Goal: Information Seeking & Learning: Learn about a topic

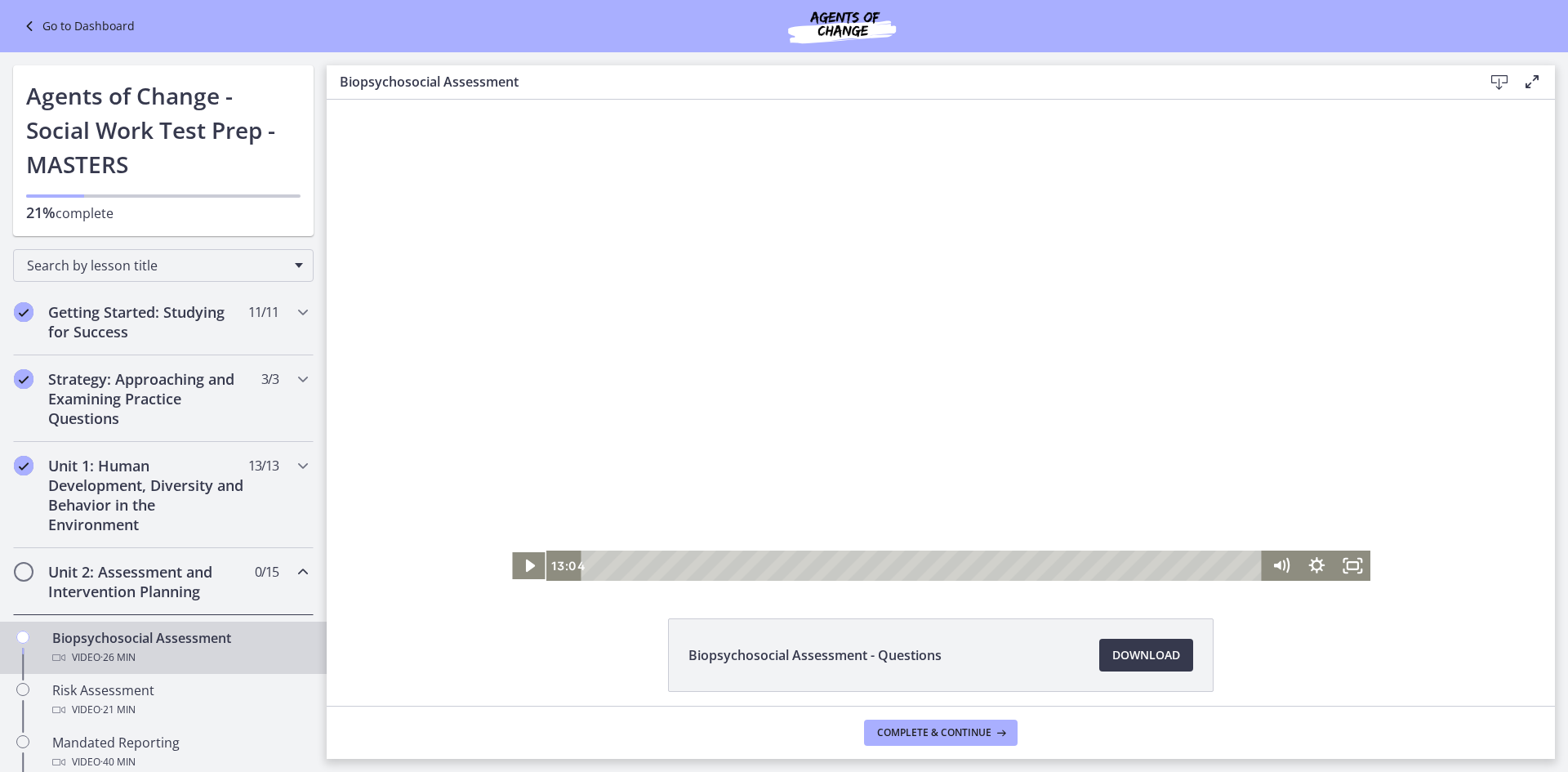
scroll to position [65, 0]
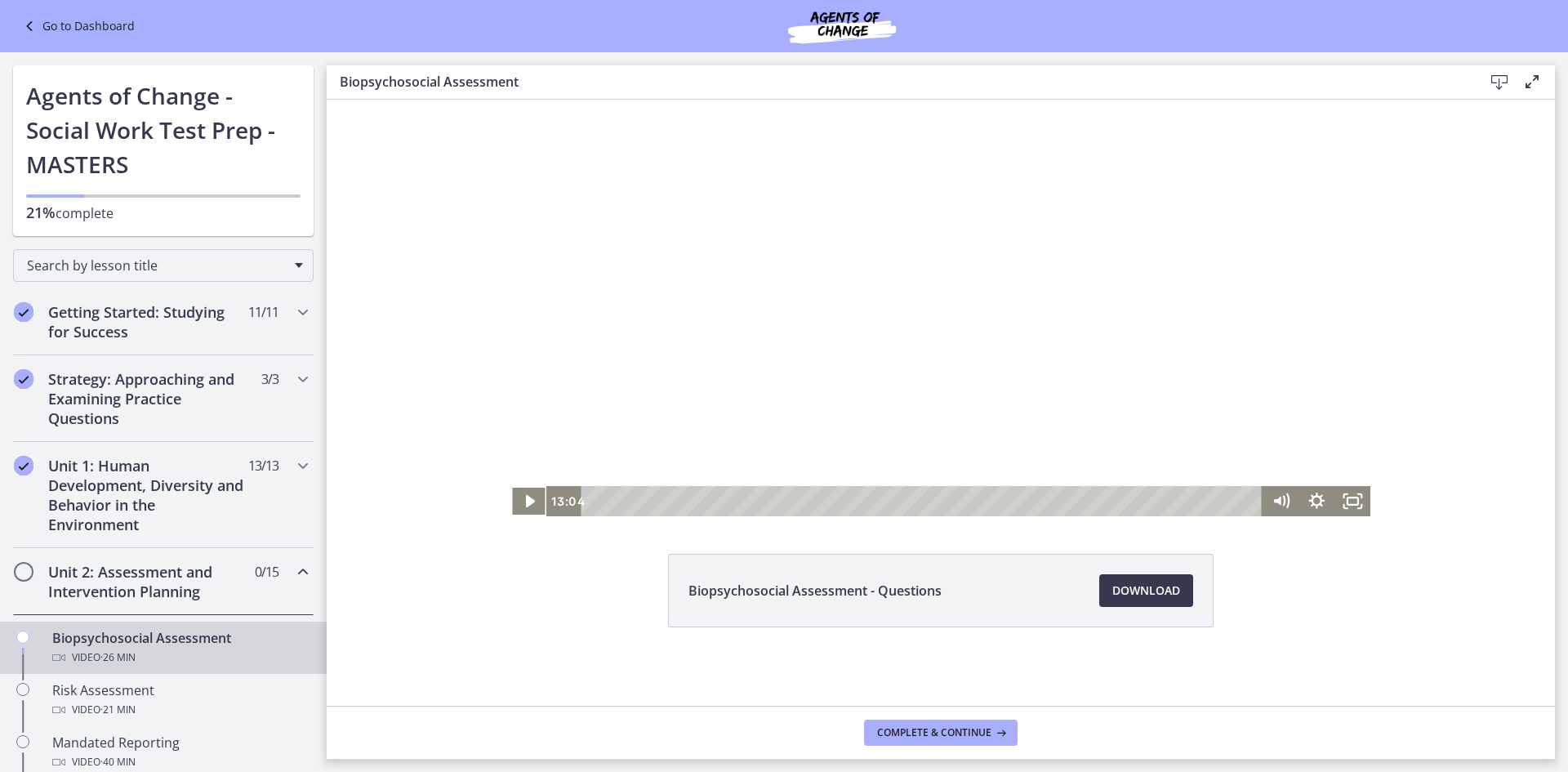
click at [293, 570] on icon "Chapters" at bounding box center [302, 571] width 20 height 20
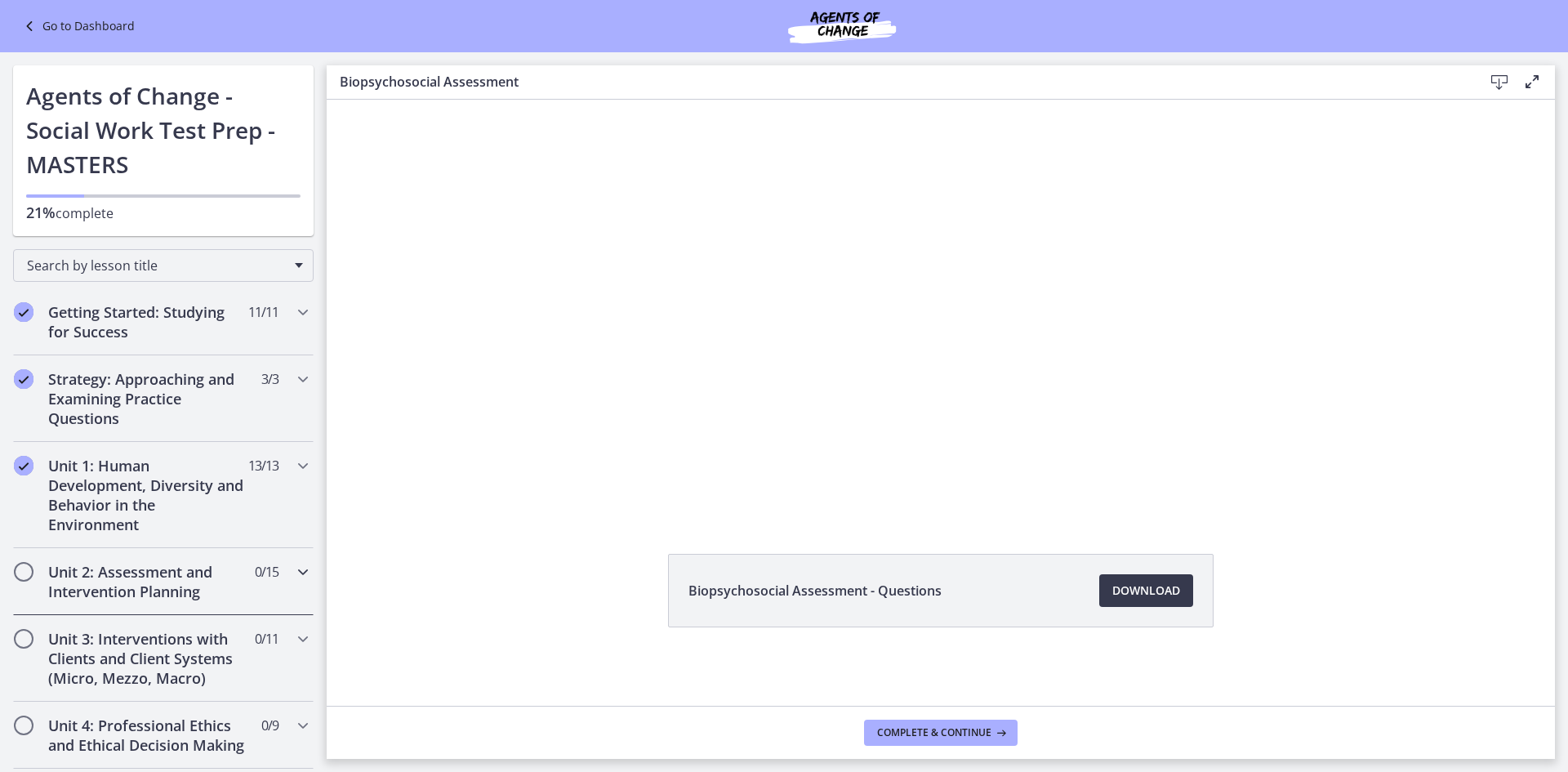
click at [293, 570] on icon "Chapters" at bounding box center [302, 571] width 20 height 20
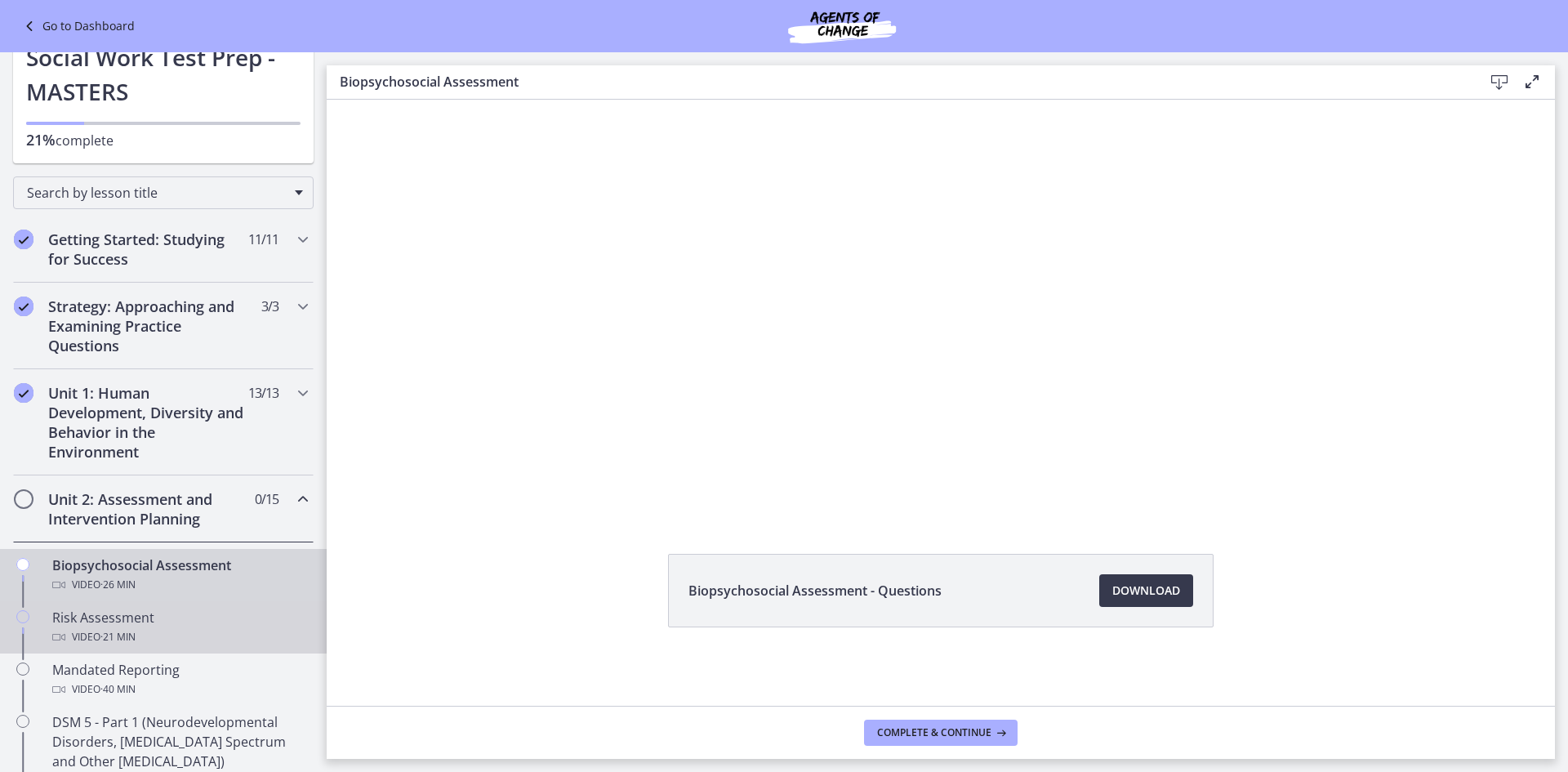
scroll to position [163, 0]
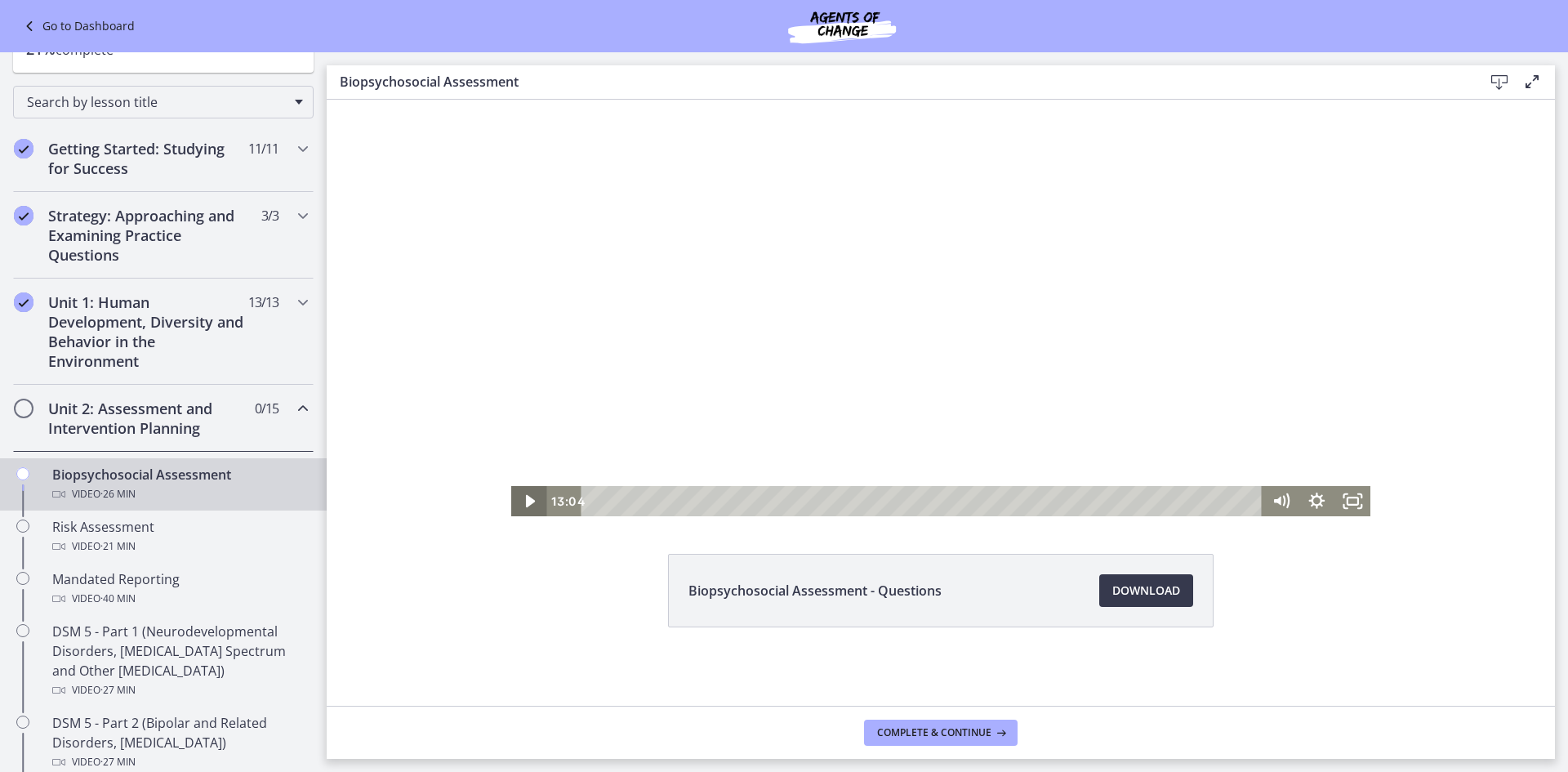
click at [526, 497] on icon "Play Video" at bounding box center [530, 501] width 9 height 12
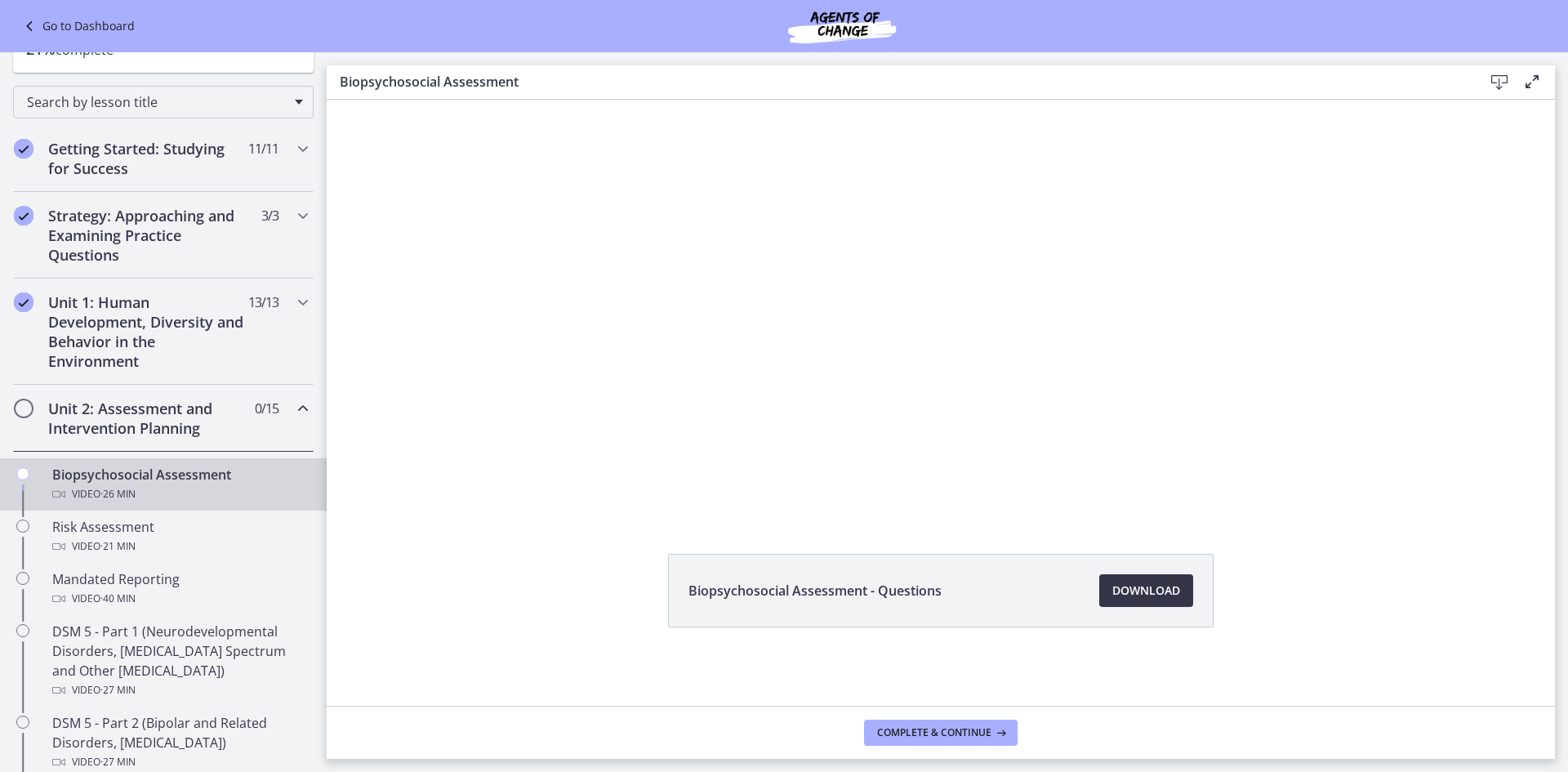
click at [1145, 590] on span "Download Opens in a new window" at bounding box center [1146, 590] width 67 height 20
click at [113, 535] on div "Risk Assessment Video · 21 min" at bounding box center [179, 536] width 255 height 39
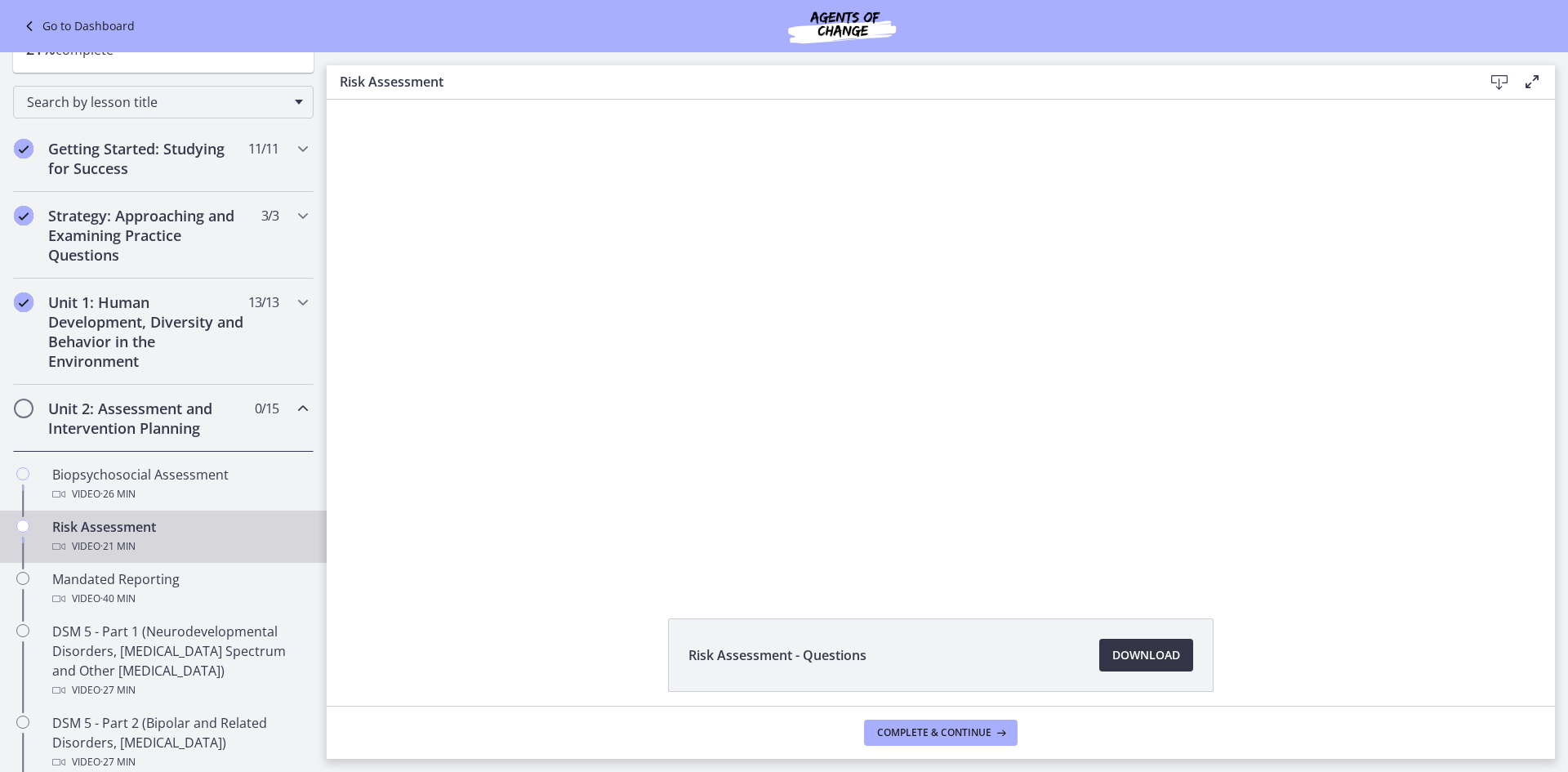
scroll to position [65, 0]
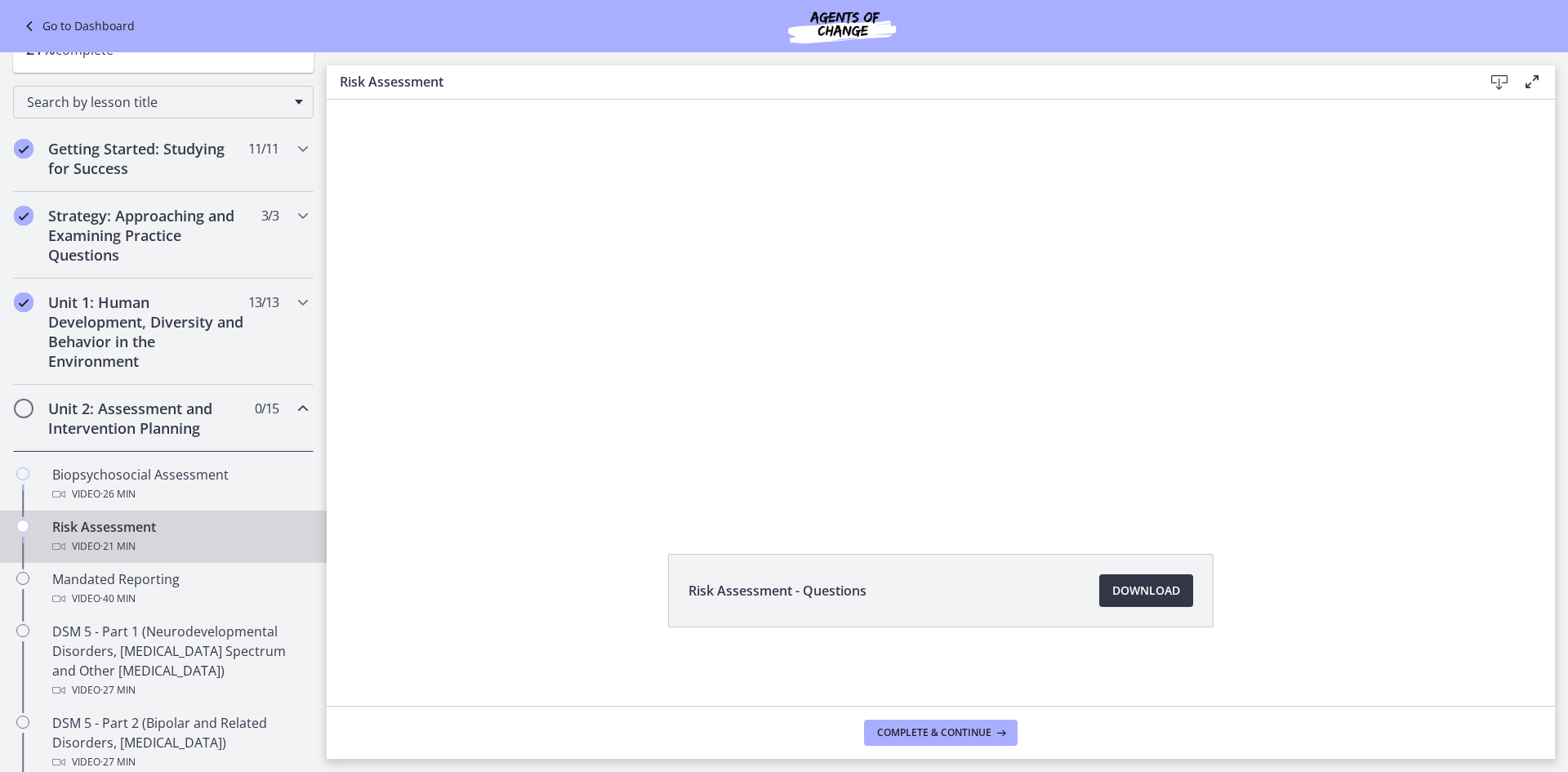
click at [1148, 594] on span "Download Opens in a new window" at bounding box center [1146, 590] width 67 height 20
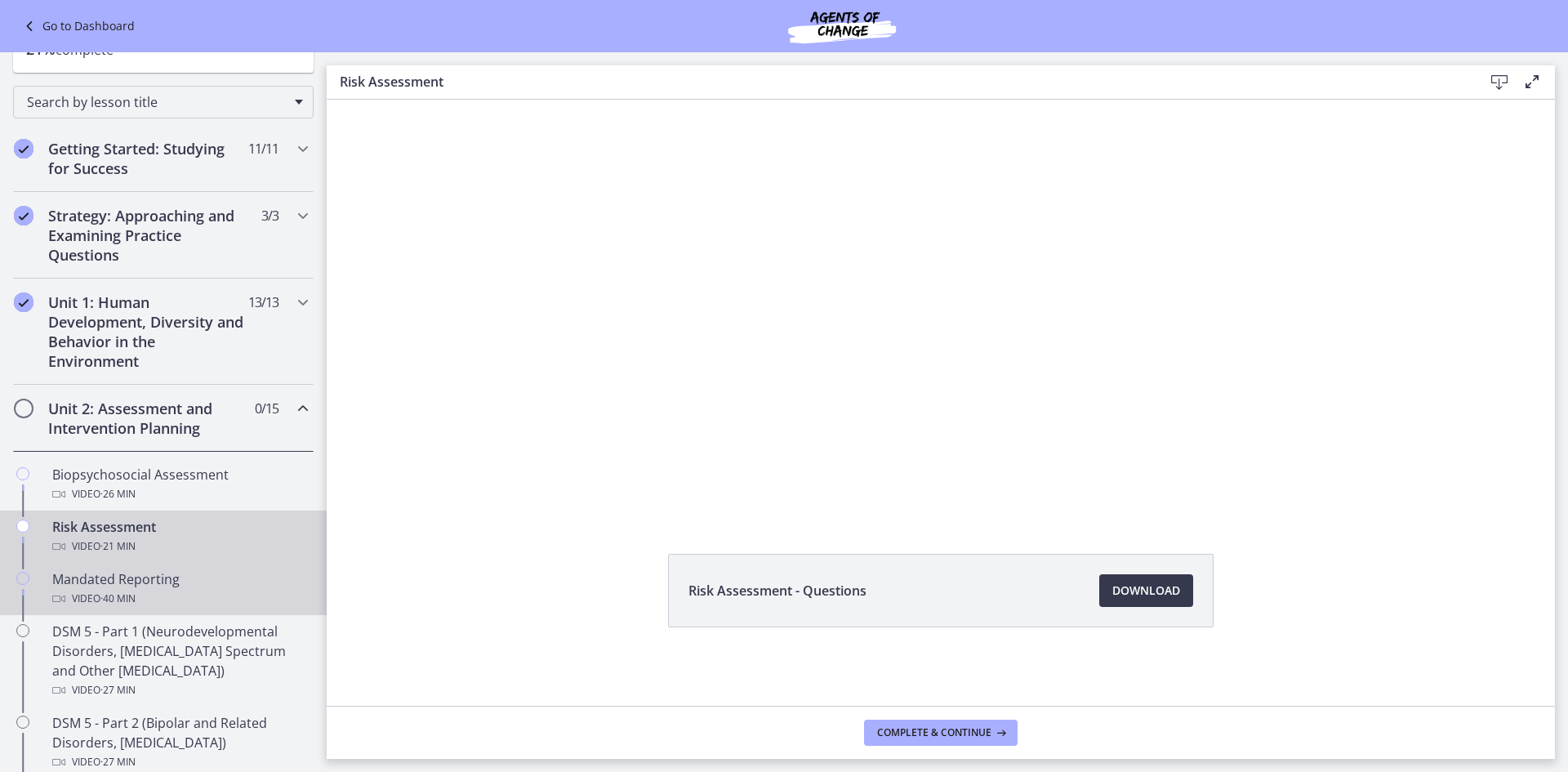
click at [249, 585] on div "Mandated Reporting Video · 40 min" at bounding box center [179, 589] width 255 height 39
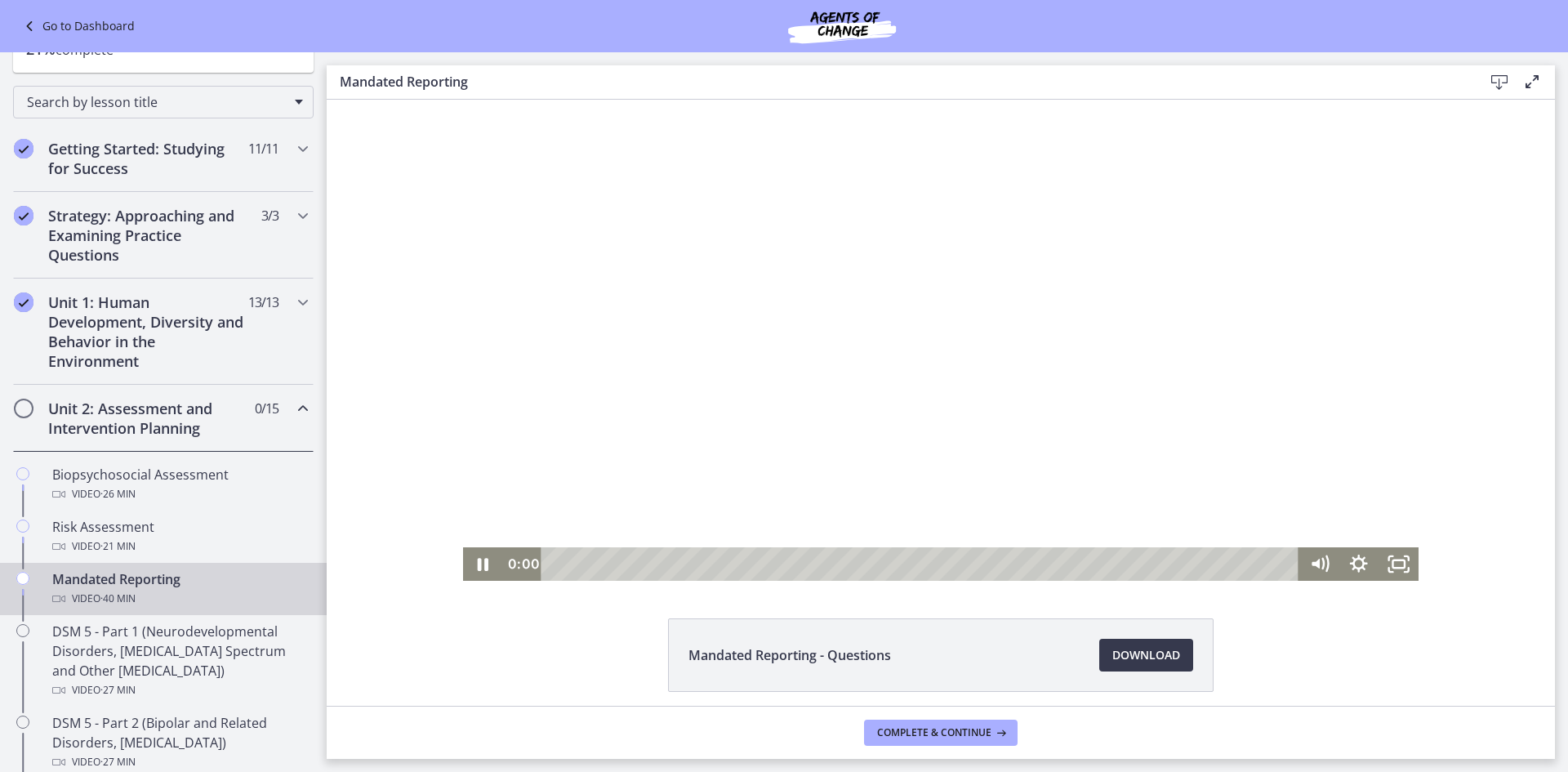
scroll to position [65, 0]
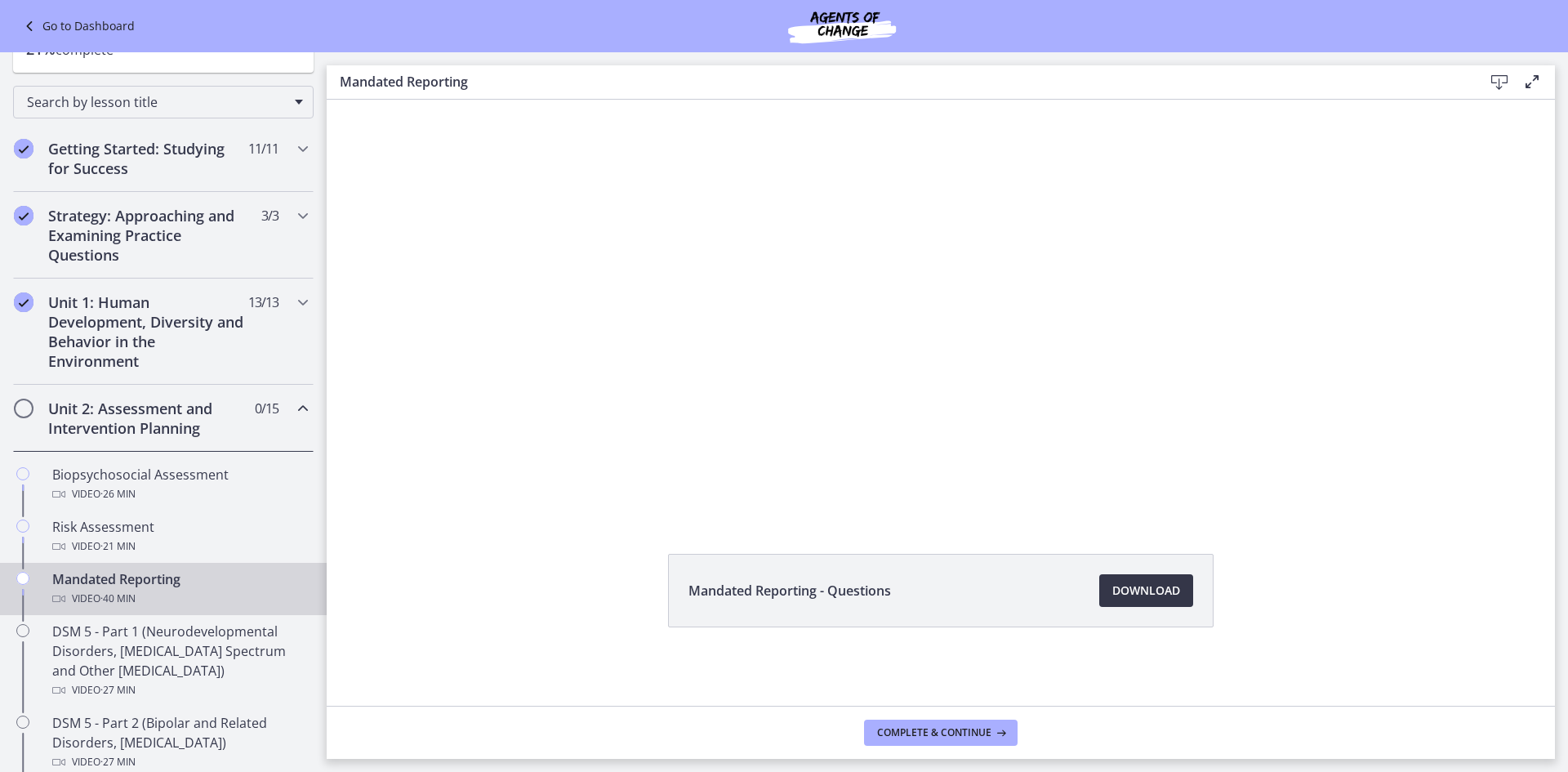
click at [1145, 586] on span "Download Opens in a new window" at bounding box center [1146, 590] width 67 height 20
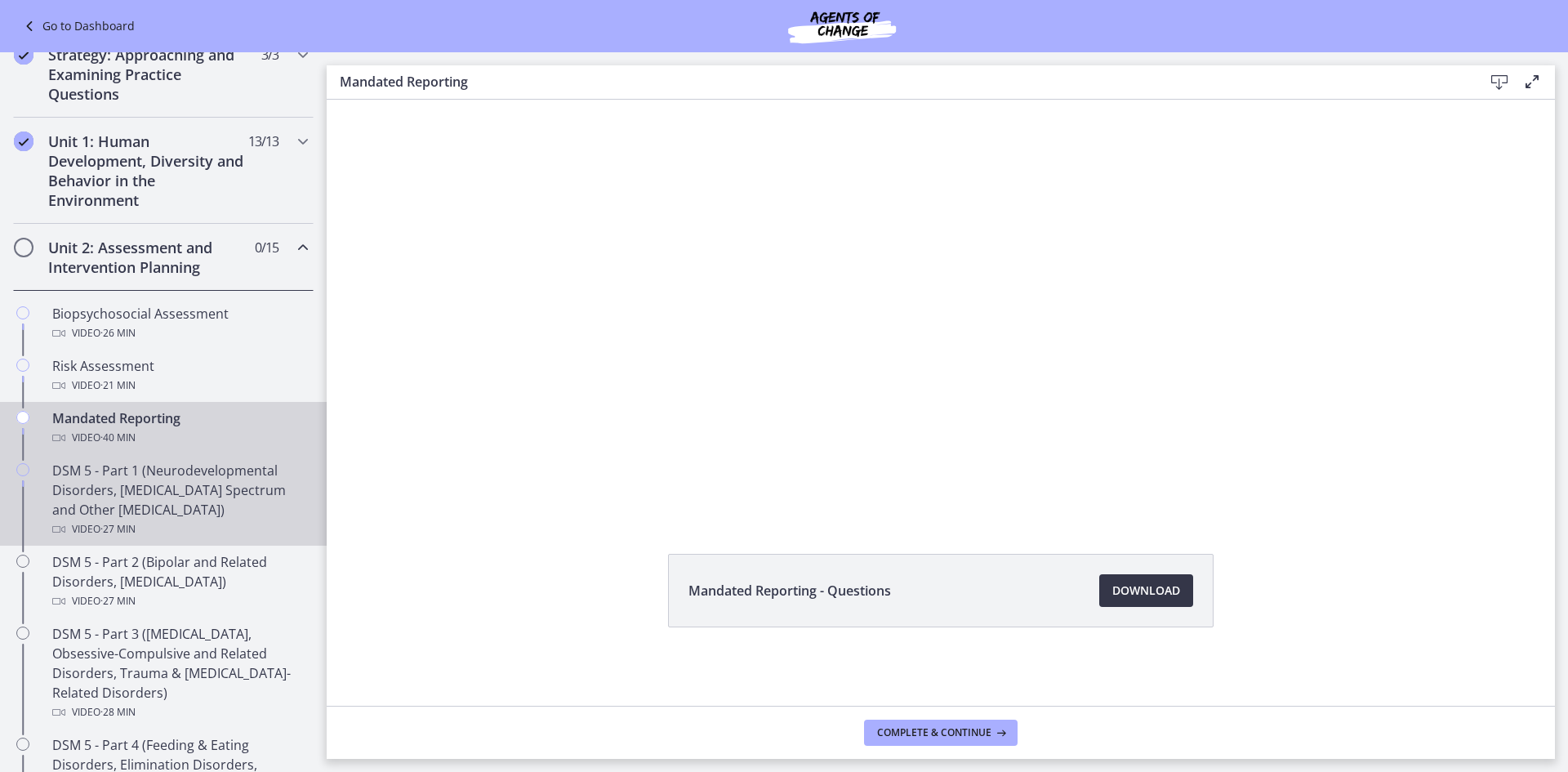
scroll to position [327, 0]
click at [220, 485] on div "DSM 5 - Part 1 (Neurodevelopmental Disorders, [MEDICAL_DATA] Spectrum and Other…" at bounding box center [179, 498] width 255 height 79
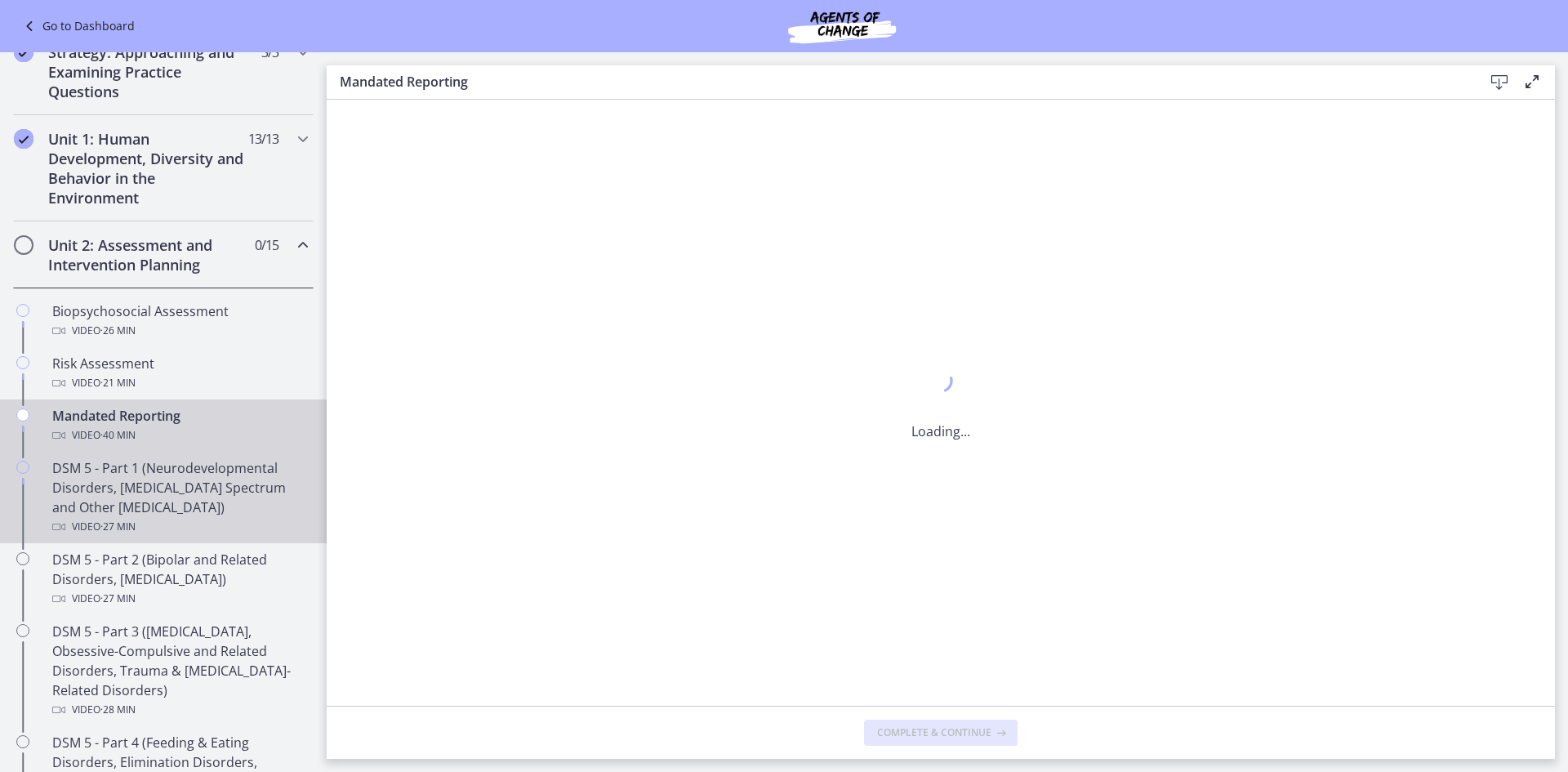
scroll to position [0, 0]
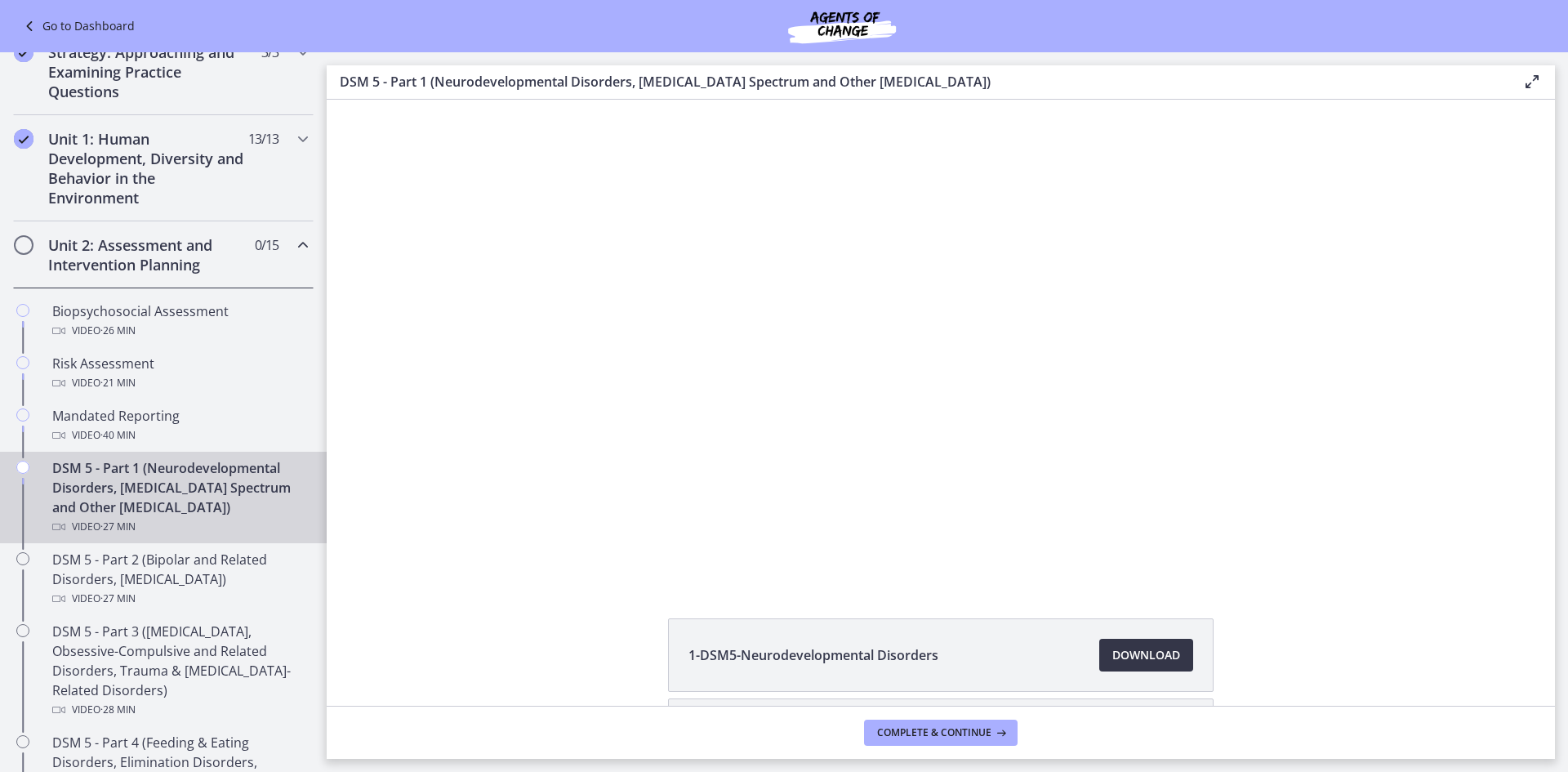
click at [1156, 648] on span "Download Opens in a new window" at bounding box center [1146, 655] width 67 height 20
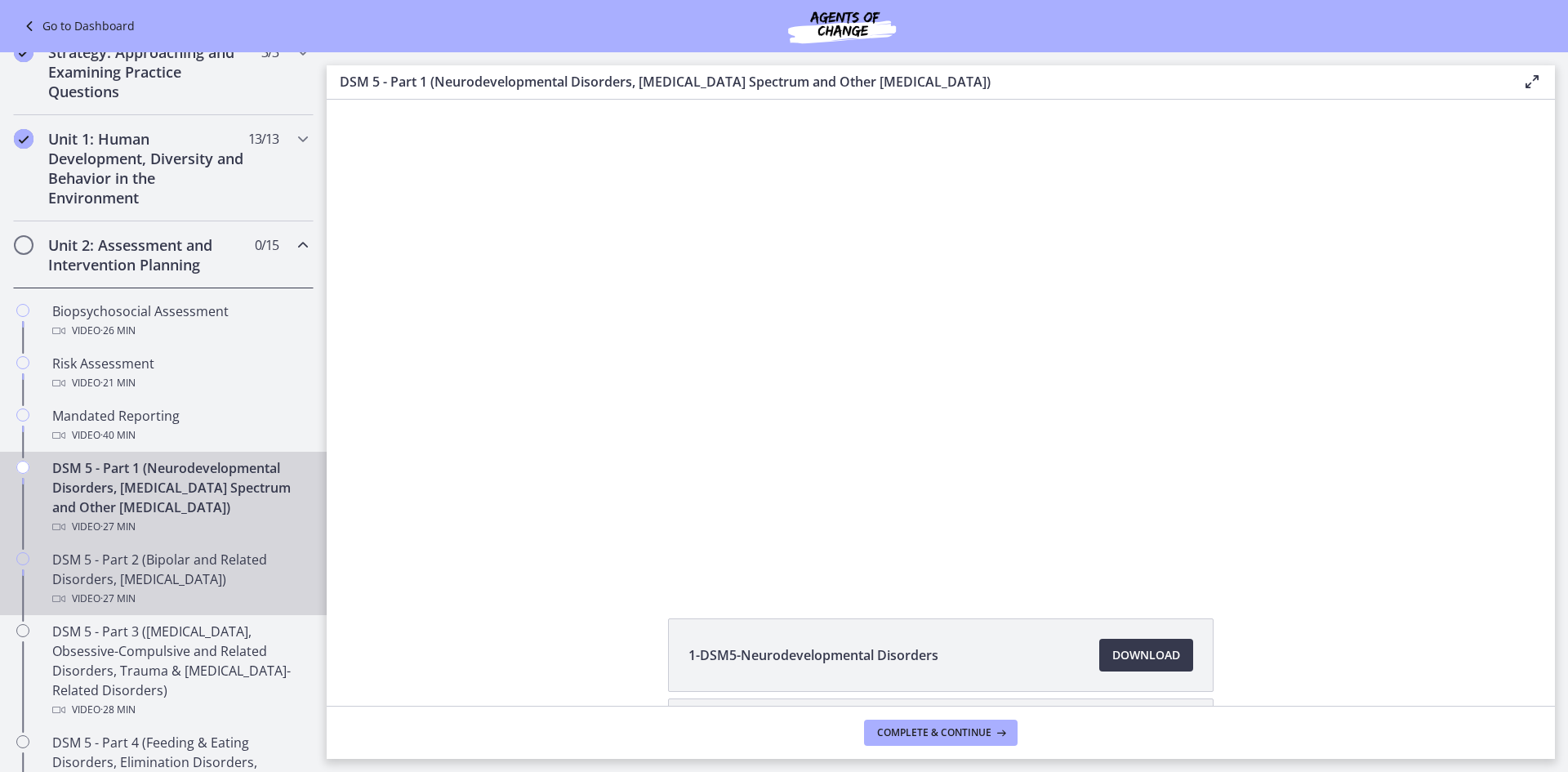
click at [209, 592] on div "Video · 27 min" at bounding box center [179, 599] width 255 height 20
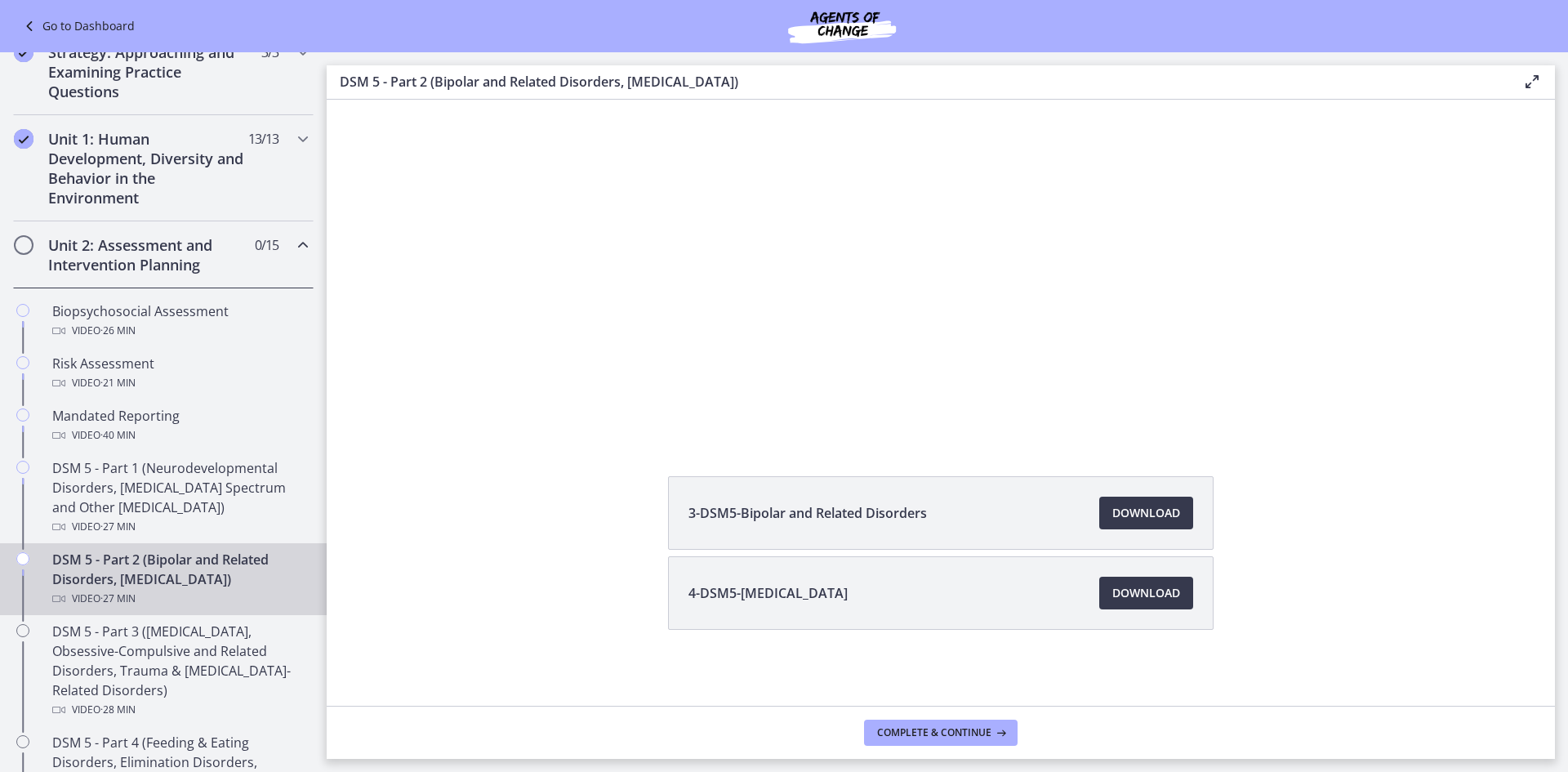
scroll to position [144, 0]
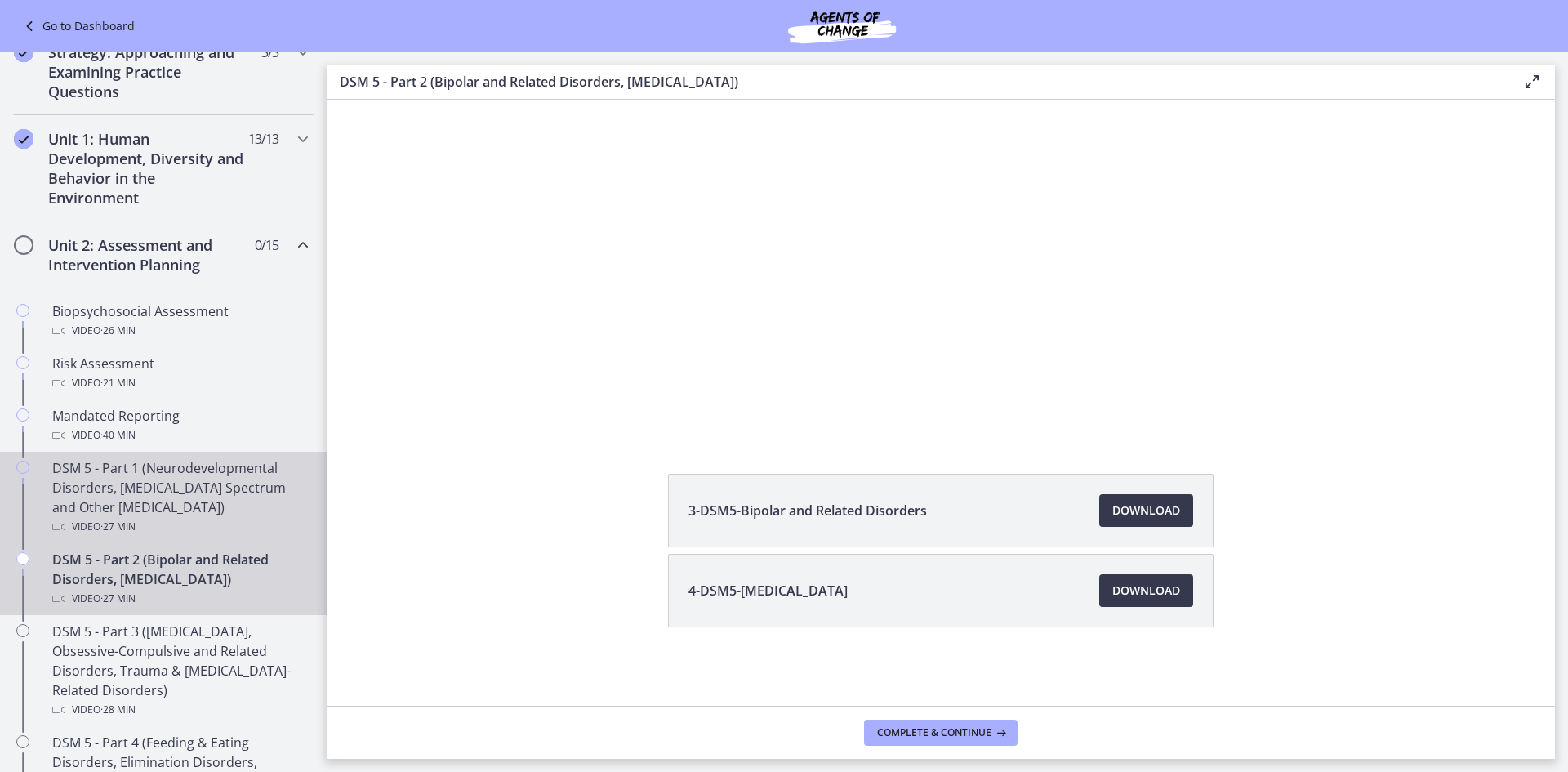
click at [145, 506] on div "DSM 5 - Part 1 (Neurodevelopmental Disorders, [MEDICAL_DATA] Spectrum and Other…" at bounding box center [179, 498] width 255 height 79
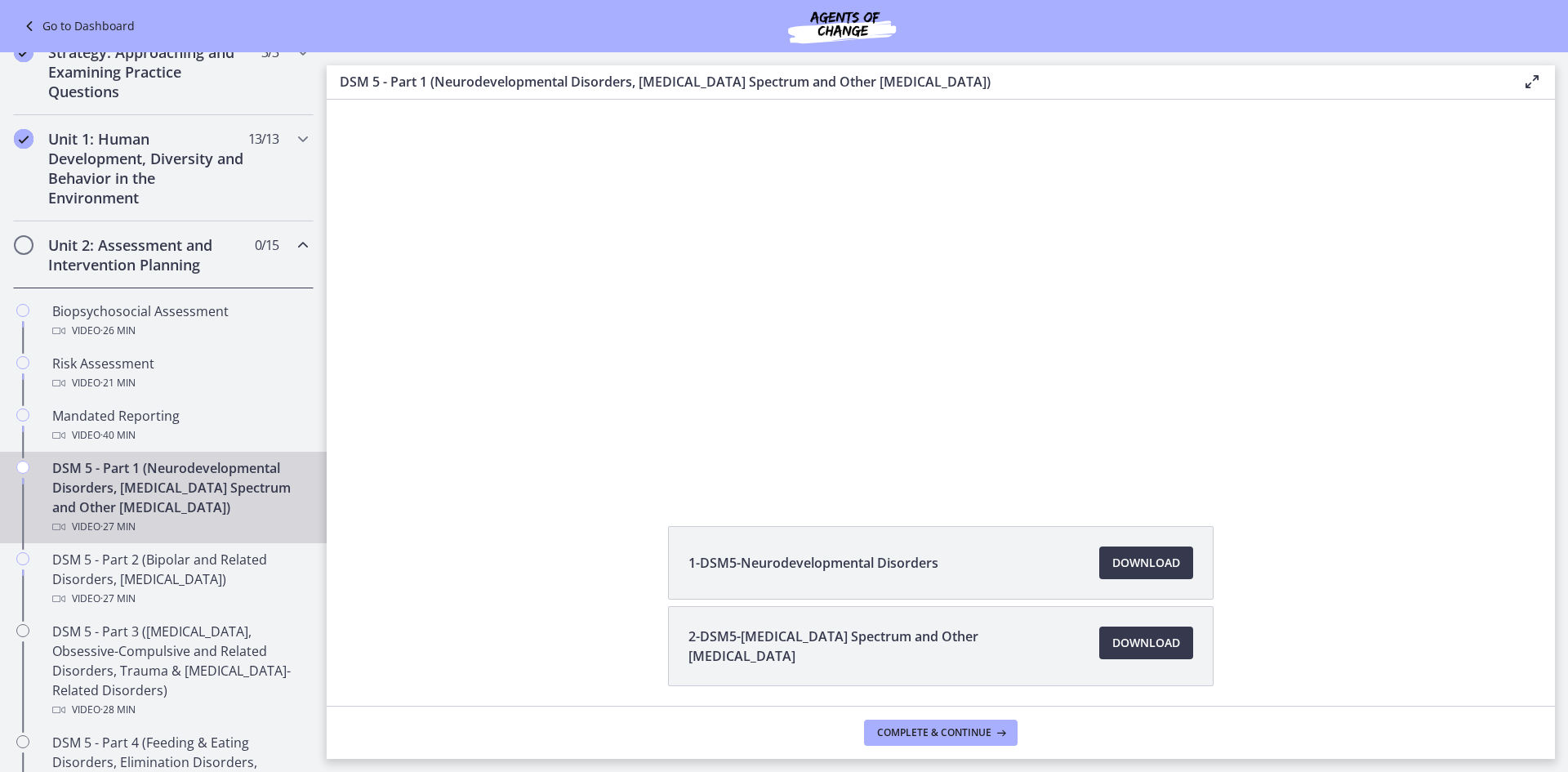
scroll to position [151, 0]
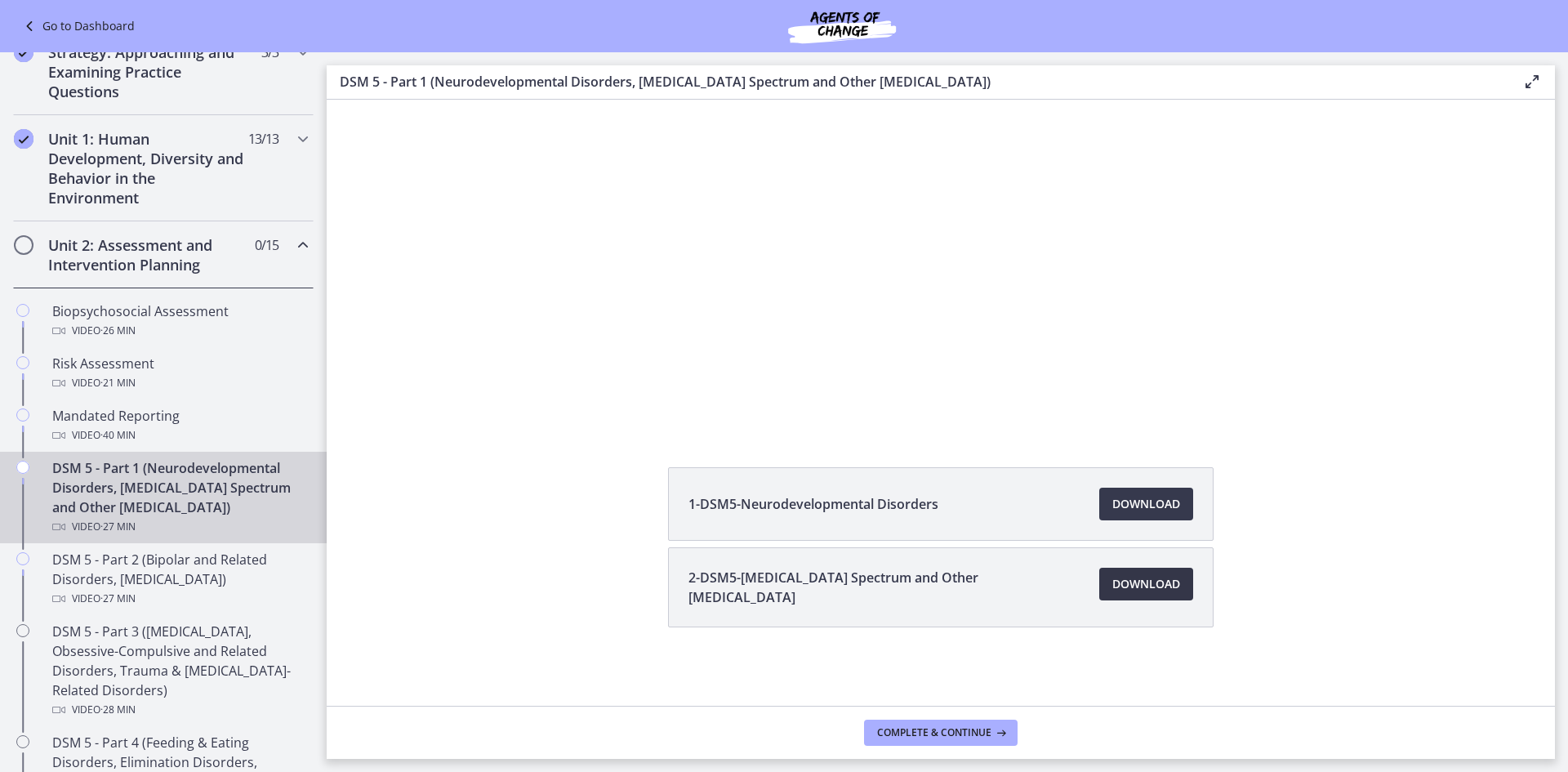
click at [1139, 580] on span "Download Opens in a new window" at bounding box center [1146, 583] width 67 height 20
click at [190, 328] on div "Video · 26 min" at bounding box center [179, 330] width 255 height 20
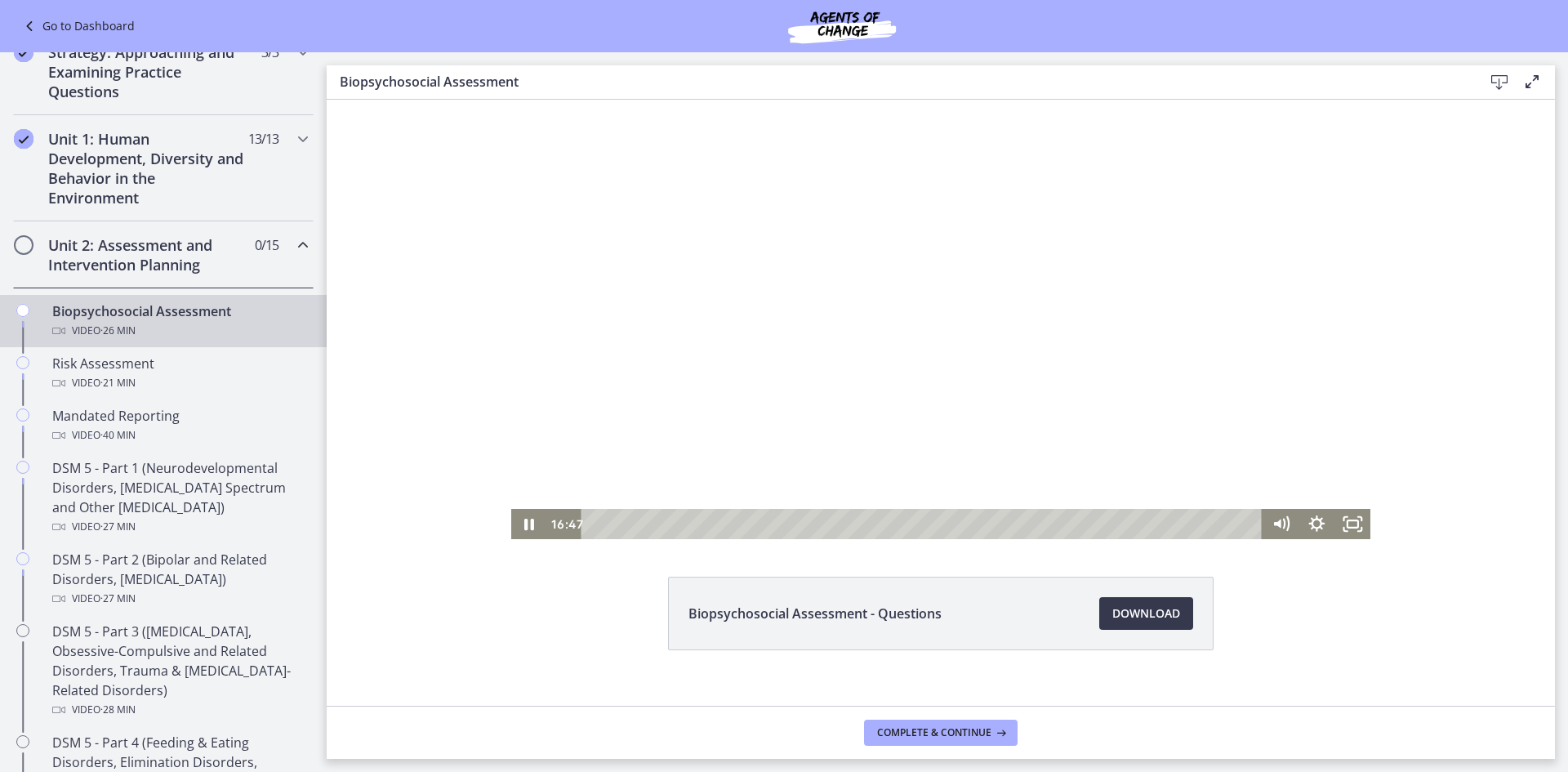
scroll to position [65, 0]
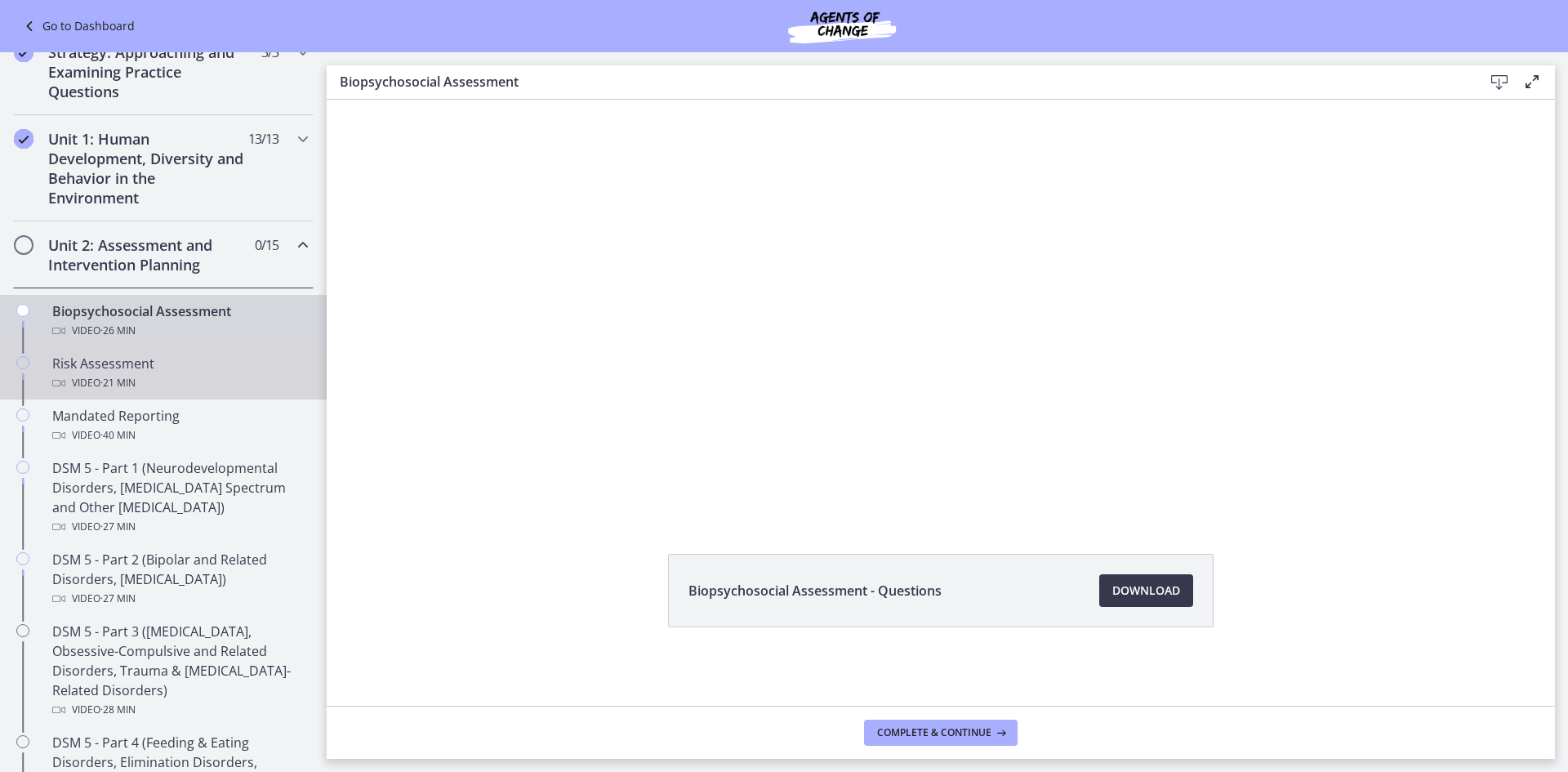
drag, startPoint x: 184, startPoint y: 368, endPoint x: 182, endPoint y: 380, distance: 12.2
click at [184, 368] on div "Risk Assessment Video · 21 min" at bounding box center [179, 373] width 255 height 39
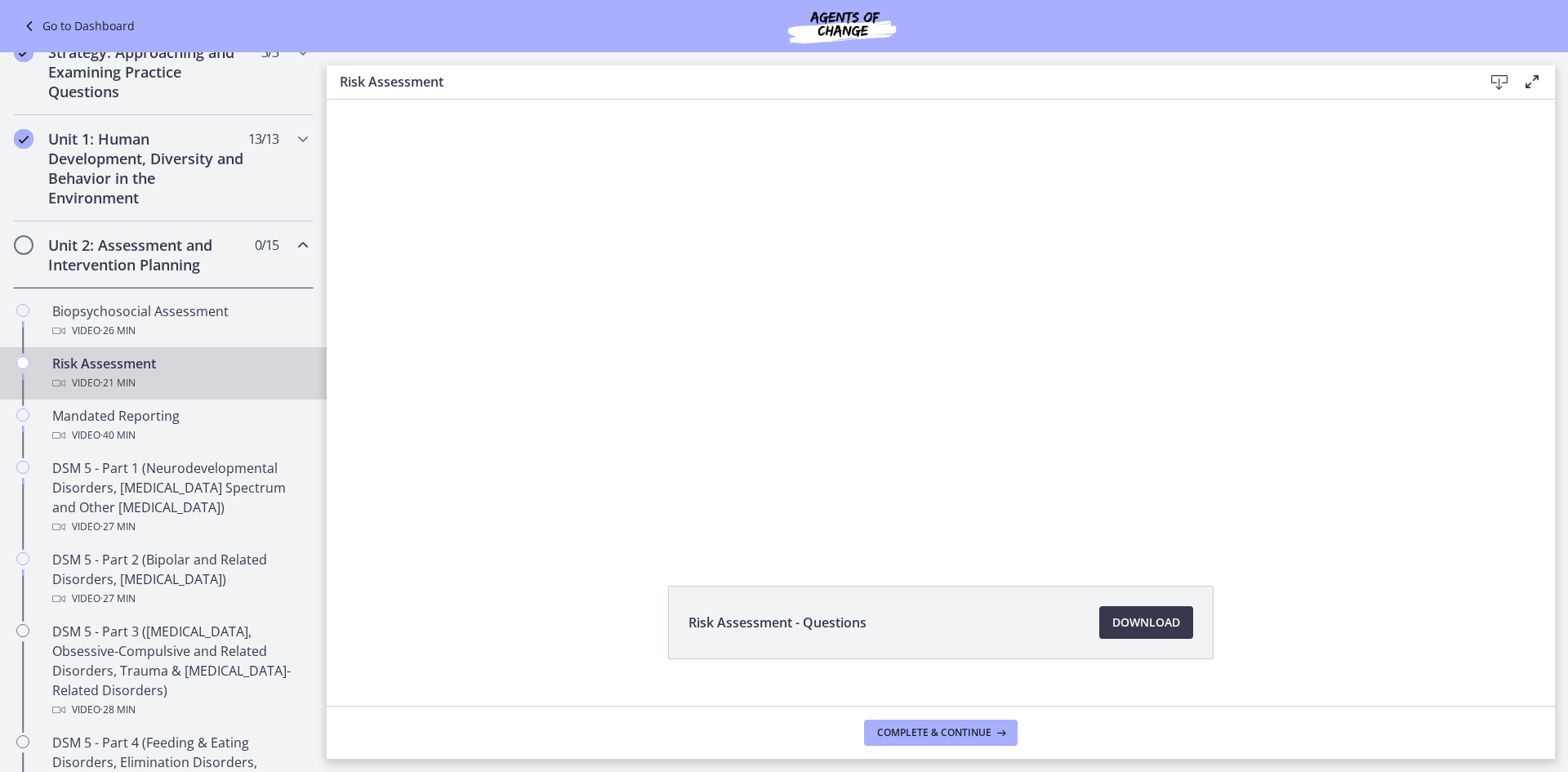
scroll to position [65, 0]
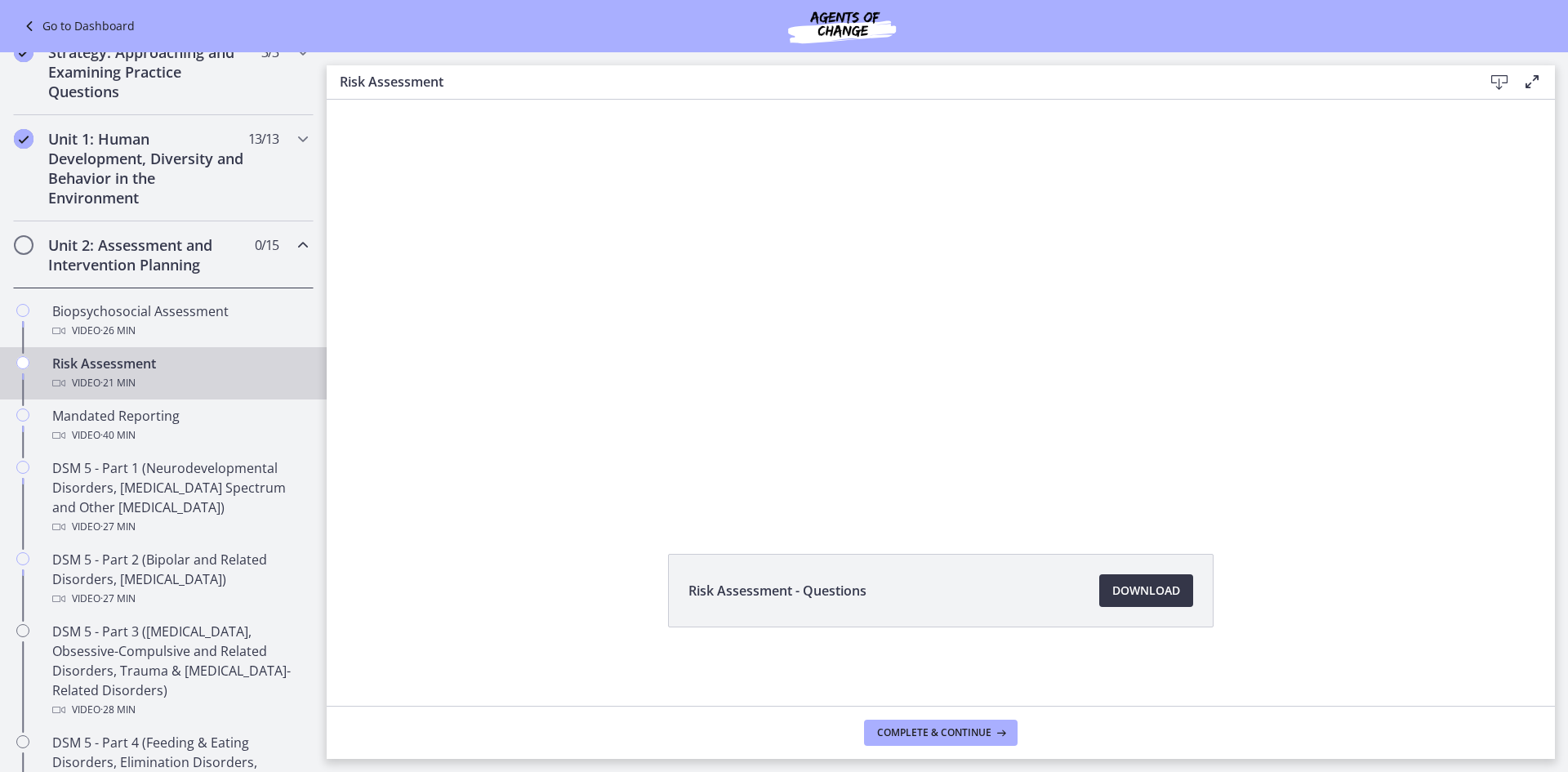
click at [1122, 588] on span "Download Opens in a new window" at bounding box center [1146, 590] width 67 height 20
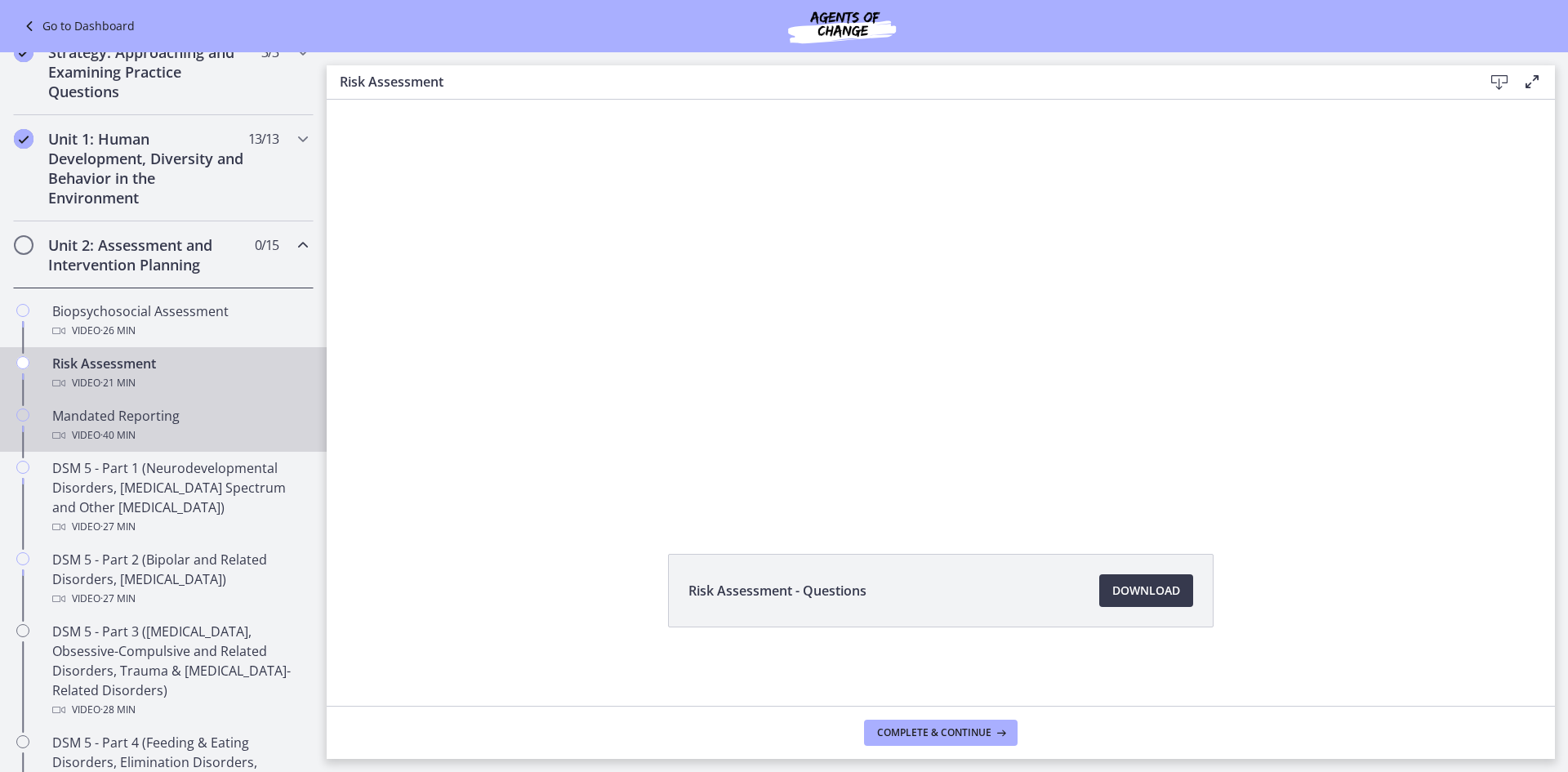
click at [175, 423] on div "Mandated Reporting Video · 40 min" at bounding box center [179, 425] width 255 height 39
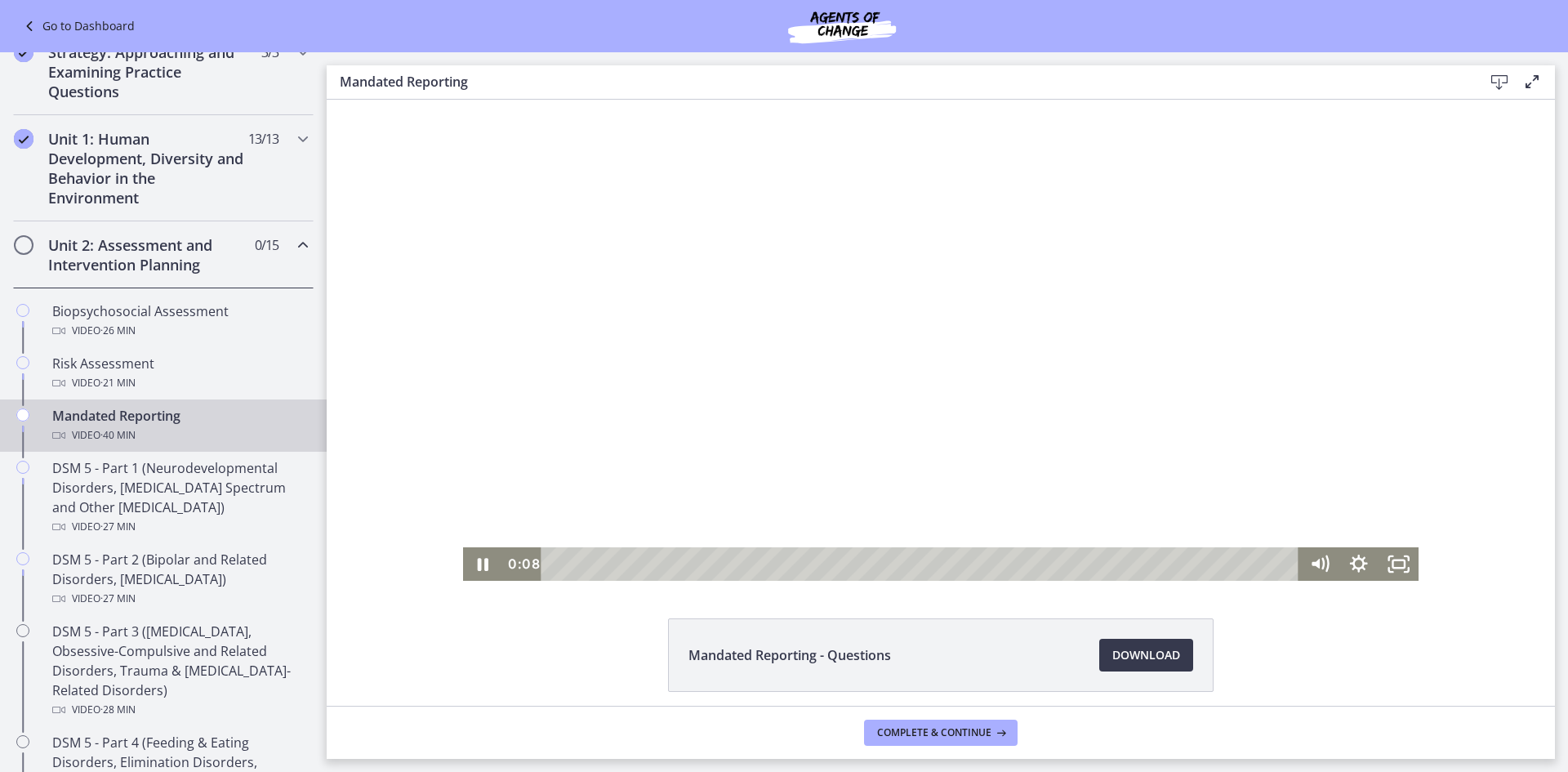
scroll to position [65, 0]
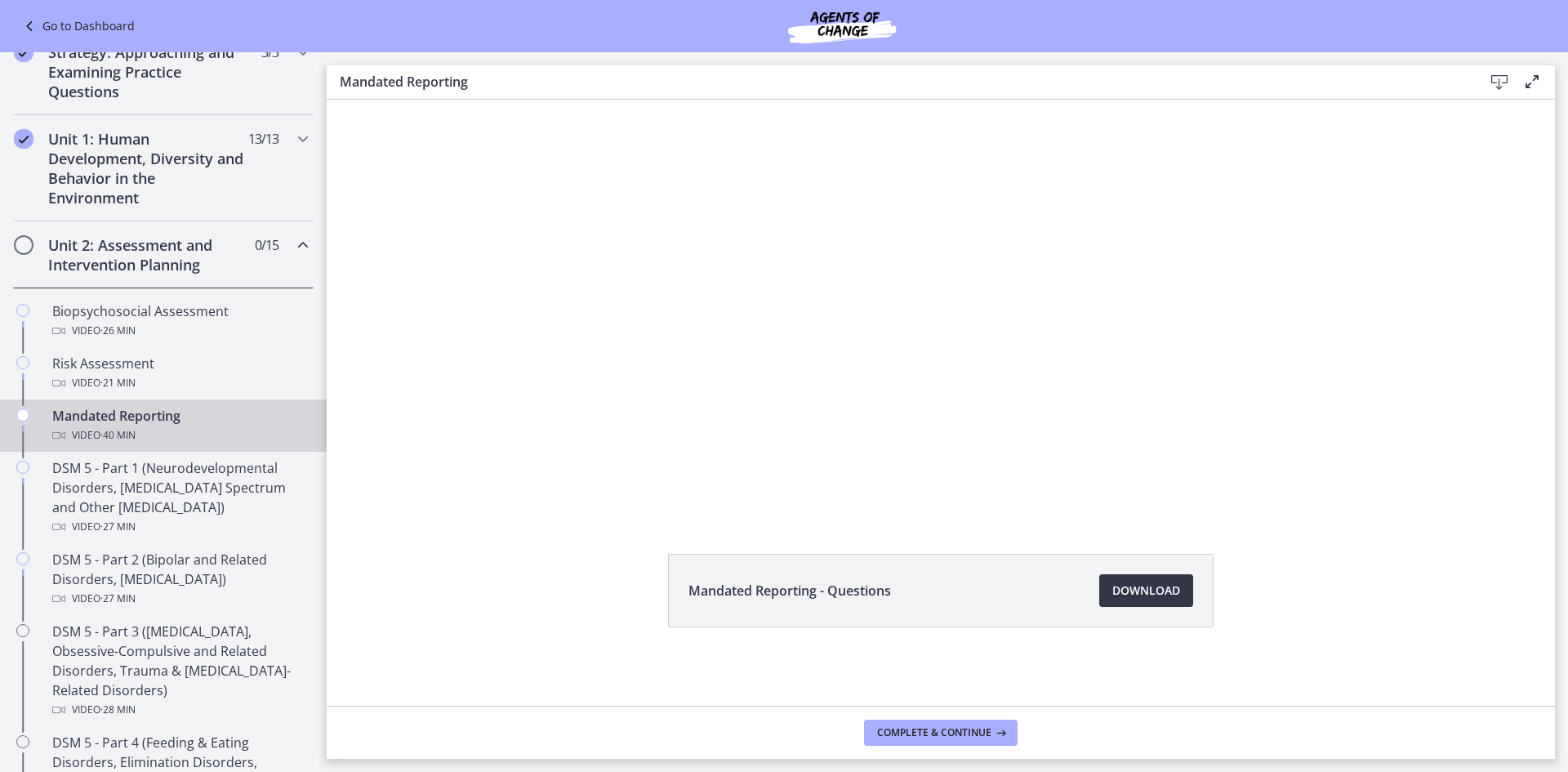
click at [1135, 581] on link "Download Opens in a new window" at bounding box center [1146, 590] width 94 height 32
click at [151, 308] on div "Biopsychosocial Assessment Video · 26 min" at bounding box center [179, 321] width 255 height 39
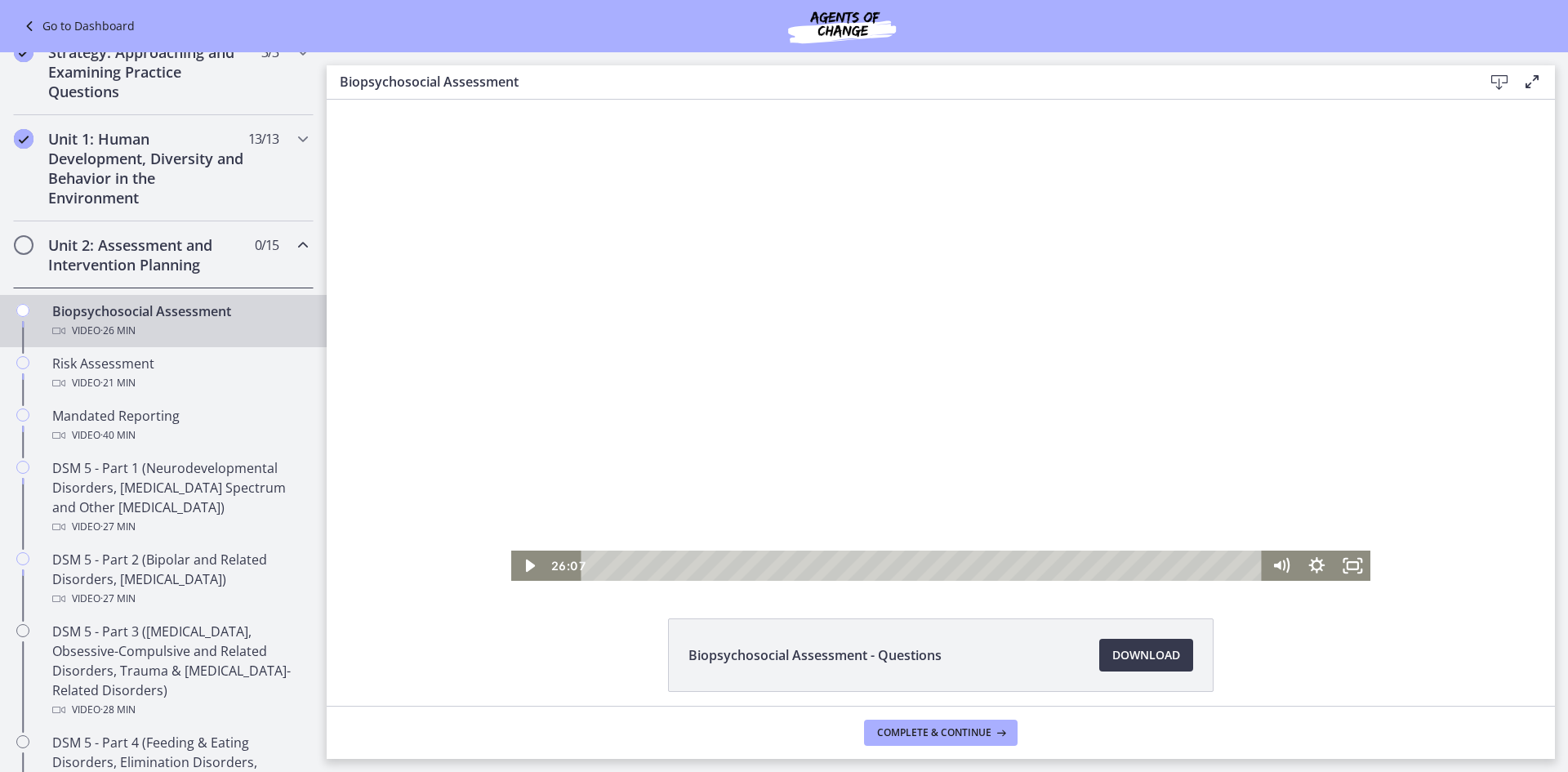
drag, startPoint x: 1214, startPoint y: 567, endPoint x: 1431, endPoint y: 559, distance: 217.1
click at [1410, 565] on div "Click for sound @keyframes VOLUME_SMALL_WAVE_FLASH { 0% { opacity: 0; } 33% { o…" at bounding box center [941, 340] width 1229 height 481
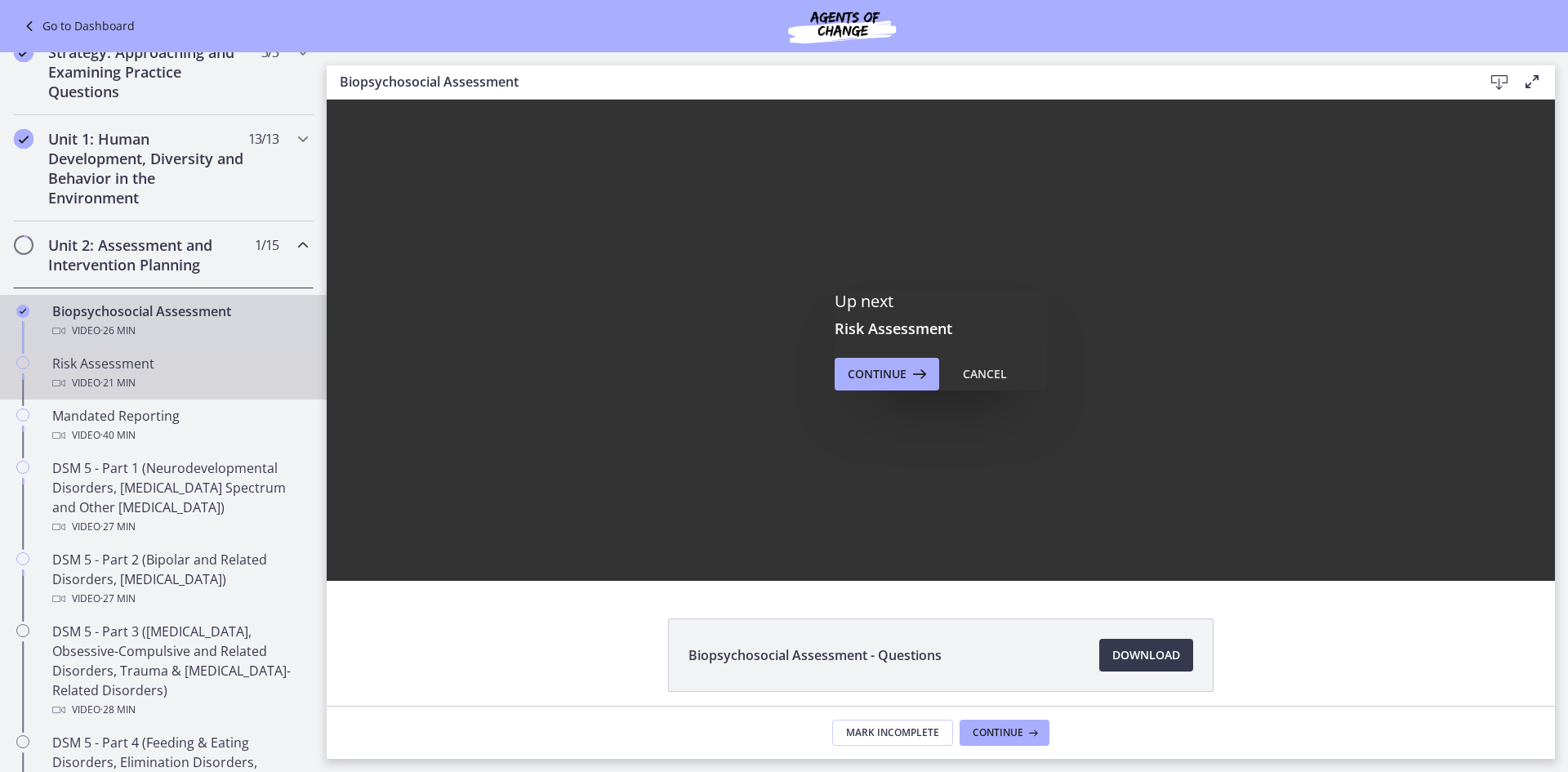
click at [132, 375] on span "· 21 min" at bounding box center [118, 383] width 35 height 20
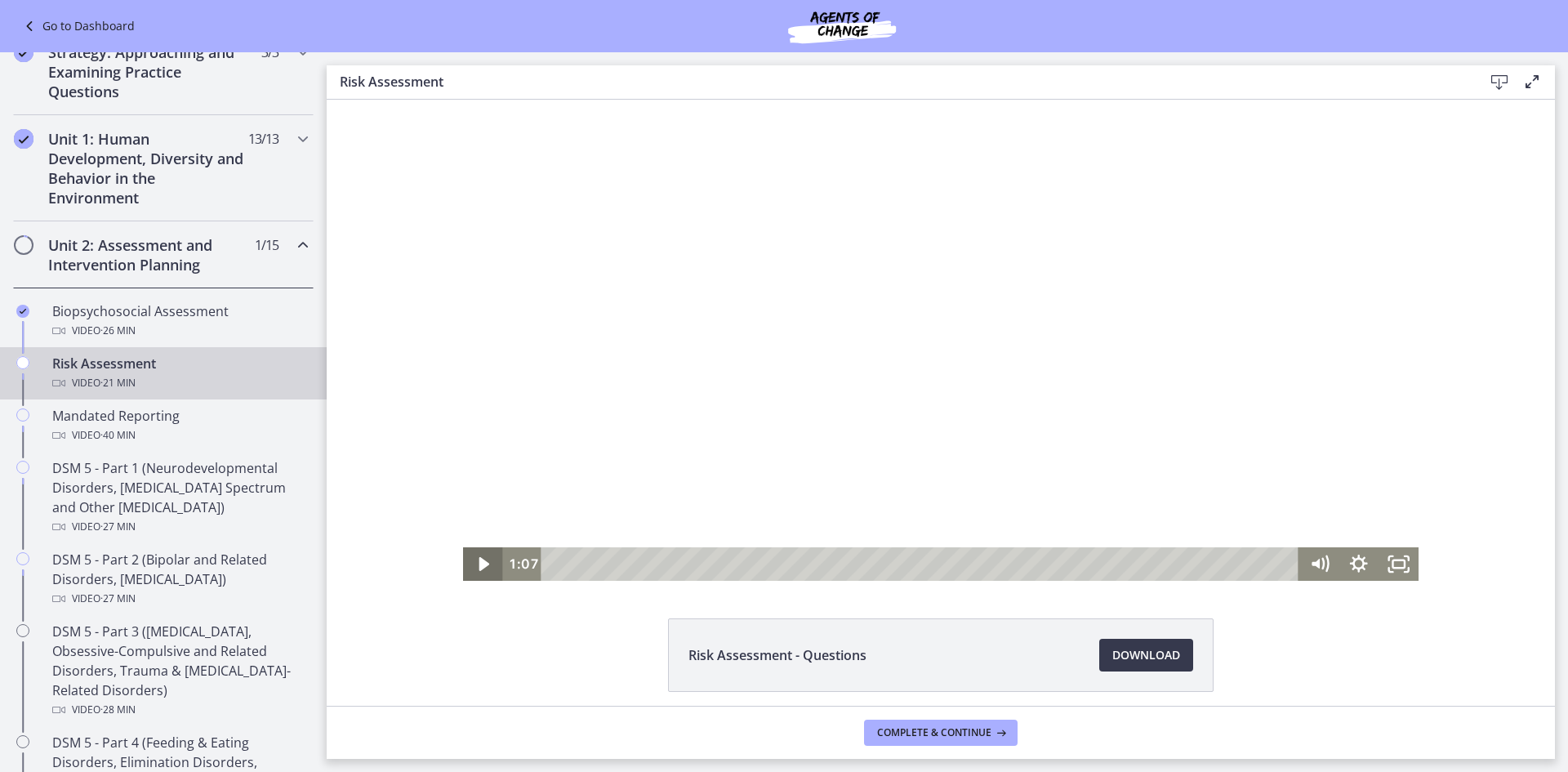
click at [480, 564] on icon "Play Video" at bounding box center [483, 564] width 9 height 14
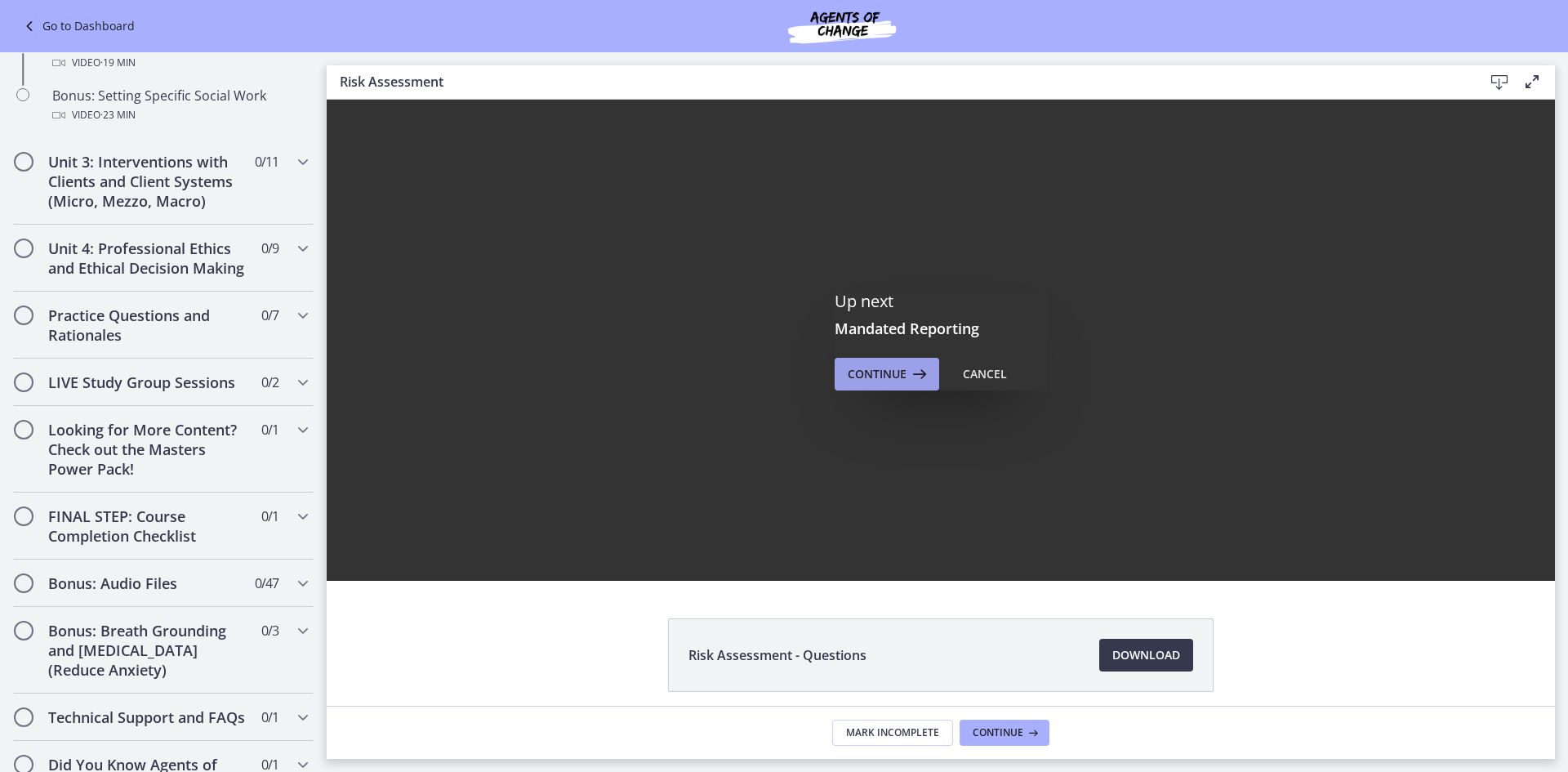
click at [839, 375] on button "Continue" at bounding box center [887, 374] width 104 height 32
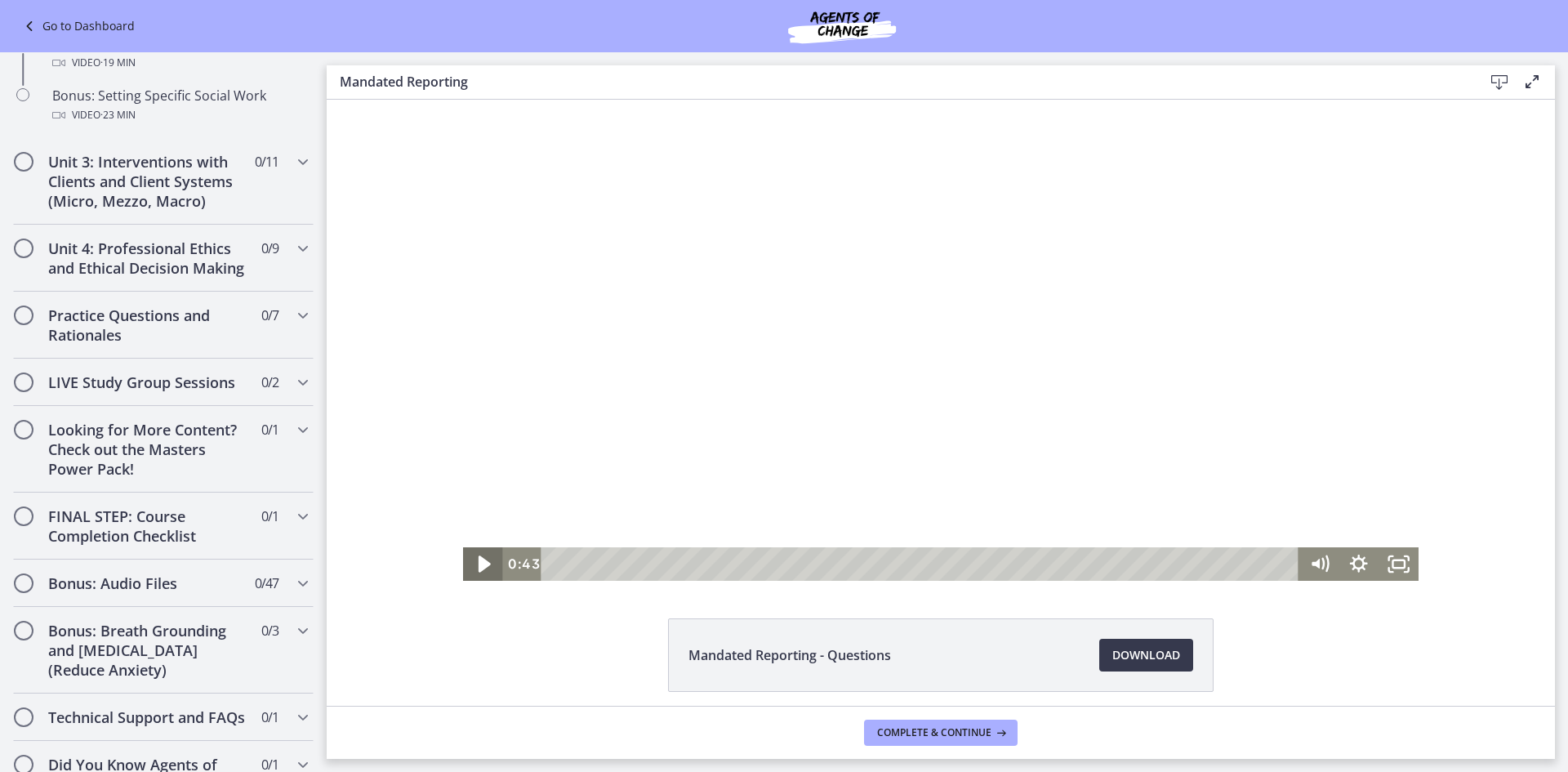
click at [482, 556] on icon "Play Video" at bounding box center [484, 564] width 48 height 40
click at [478, 564] on icon "Pause" at bounding box center [483, 564] width 10 height 13
click at [477, 571] on icon "Pause" at bounding box center [483, 564] width 40 height 33
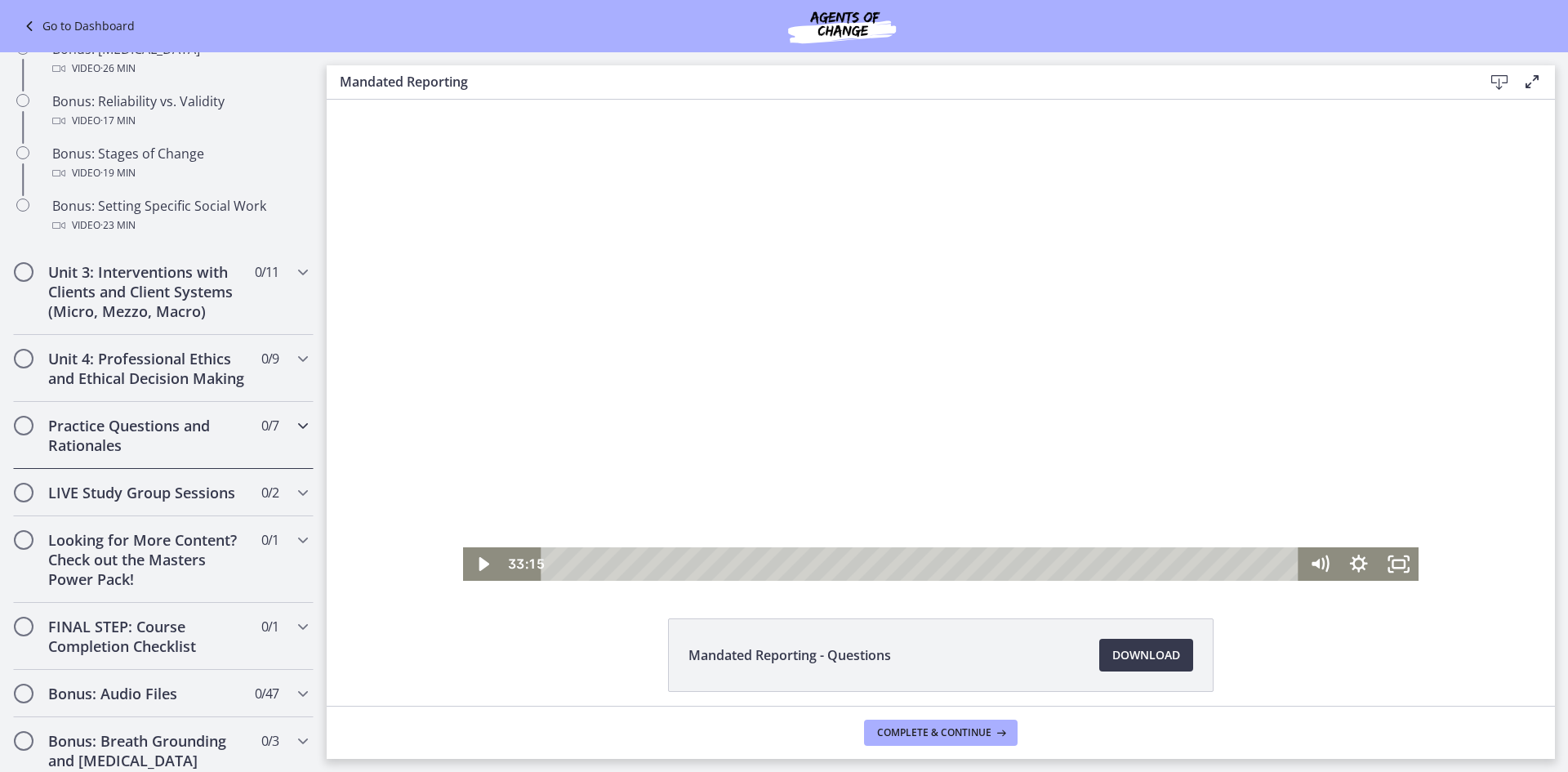
scroll to position [1225, 0]
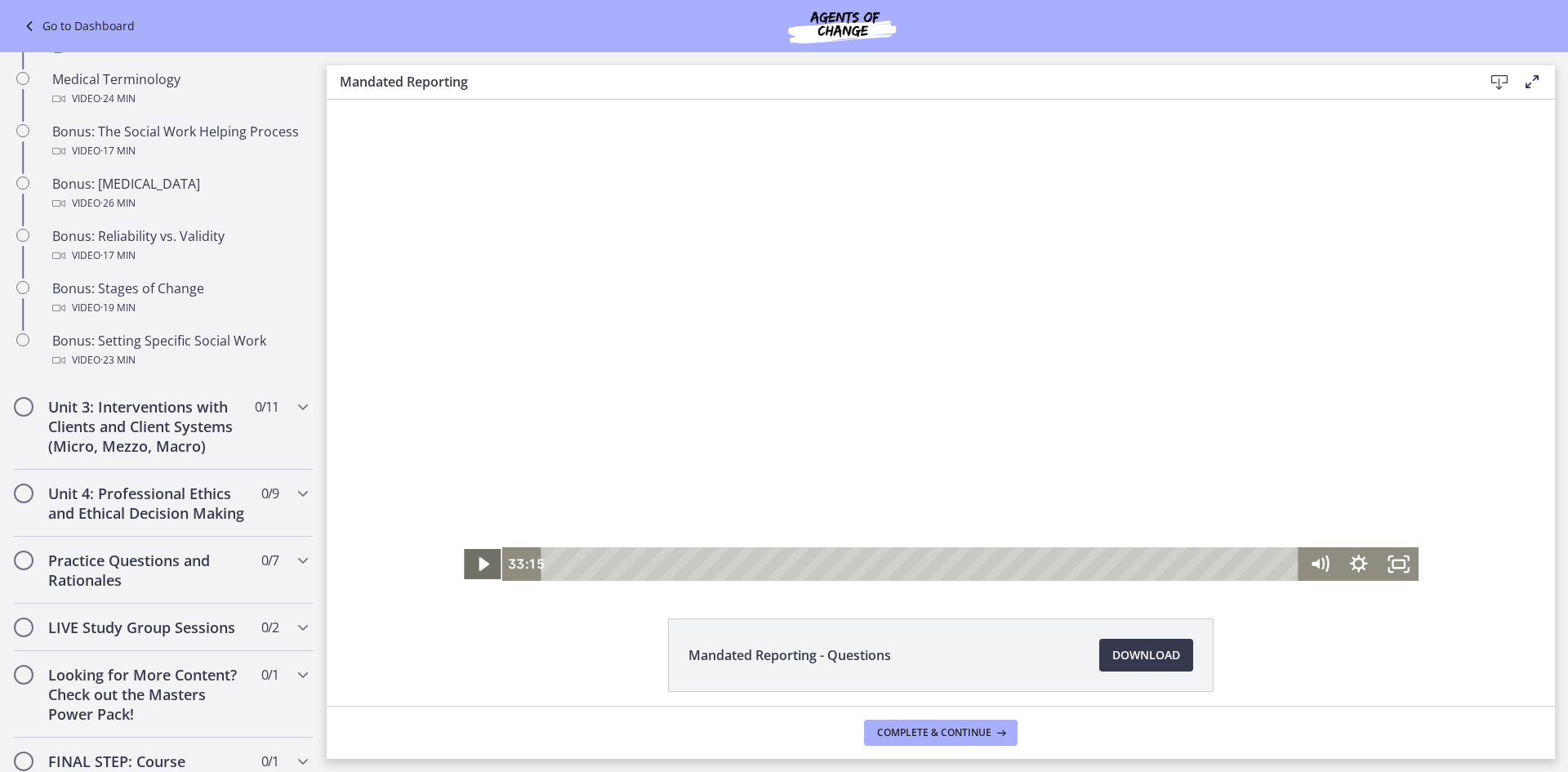
drag, startPoint x: 474, startPoint y: 566, endPoint x: 471, endPoint y: 546, distance: 20.2
click at [472, 554] on icon "Play Video" at bounding box center [483, 564] width 40 height 33
click at [479, 561] on icon "Pause" at bounding box center [483, 564] width 10 height 13
click at [479, 561] on icon "Play Video" at bounding box center [483, 564] width 9 height 14
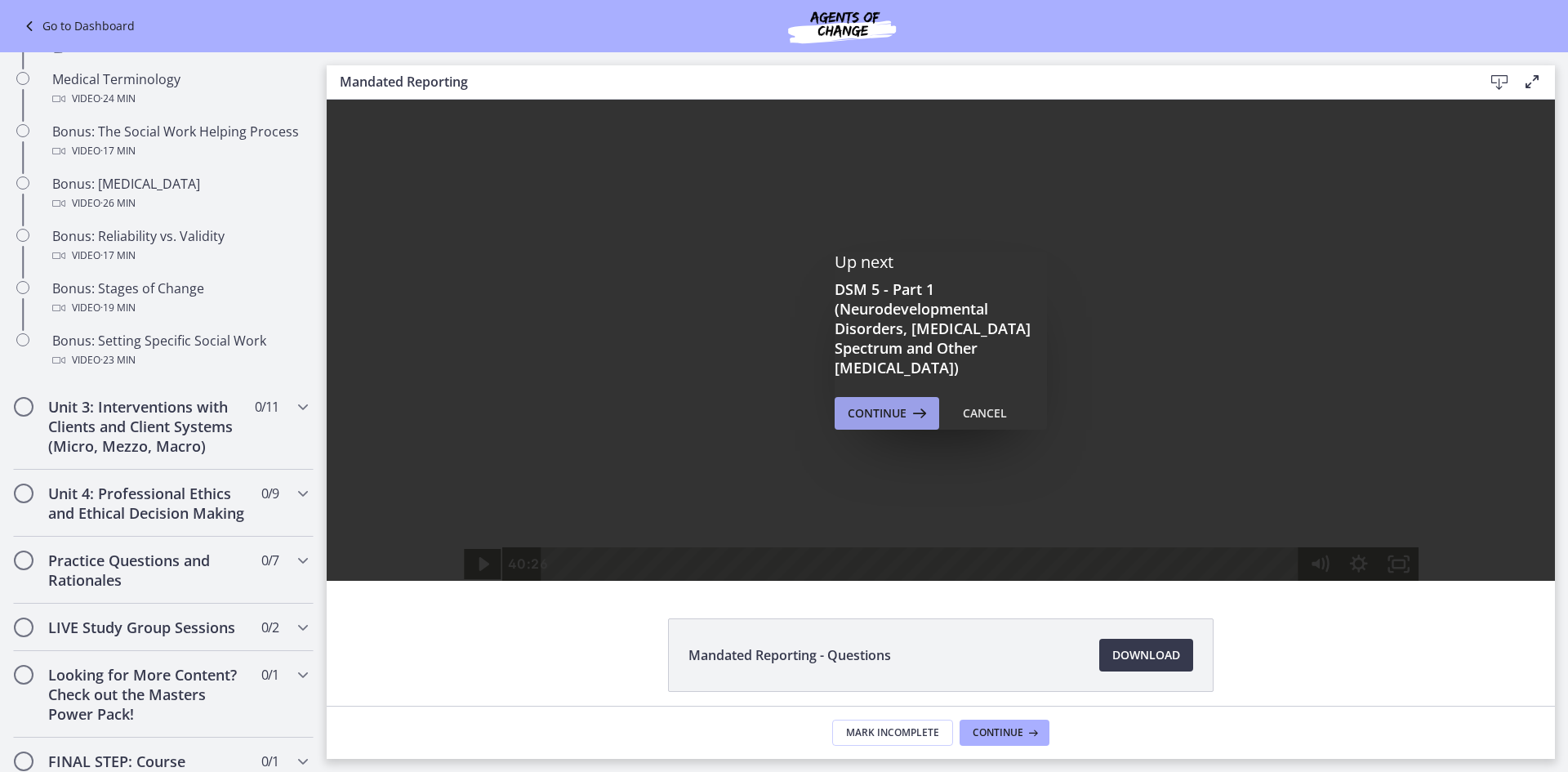
click at [892, 408] on span "Continue" at bounding box center [877, 413] width 59 height 20
